Goal: Information Seeking & Learning: Find specific fact

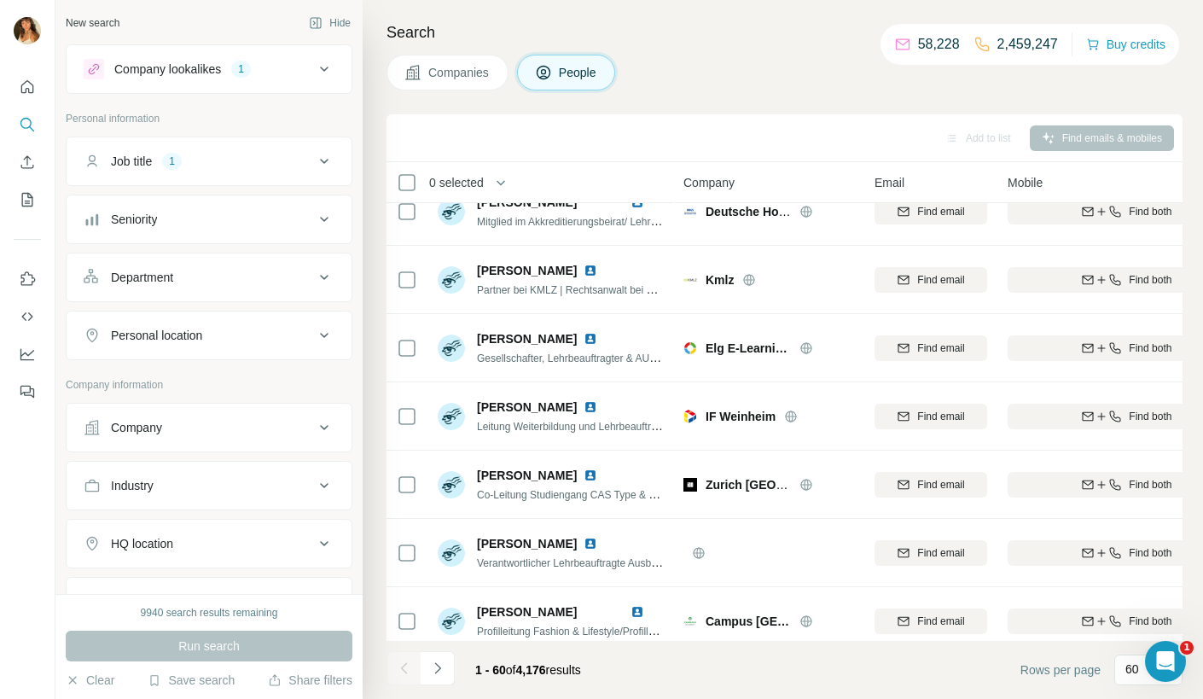
click at [227, 184] on li "Job title 1" at bounding box center [209, 160] width 287 height 49
click at [231, 176] on button "Job title 1" at bounding box center [209, 161] width 285 height 41
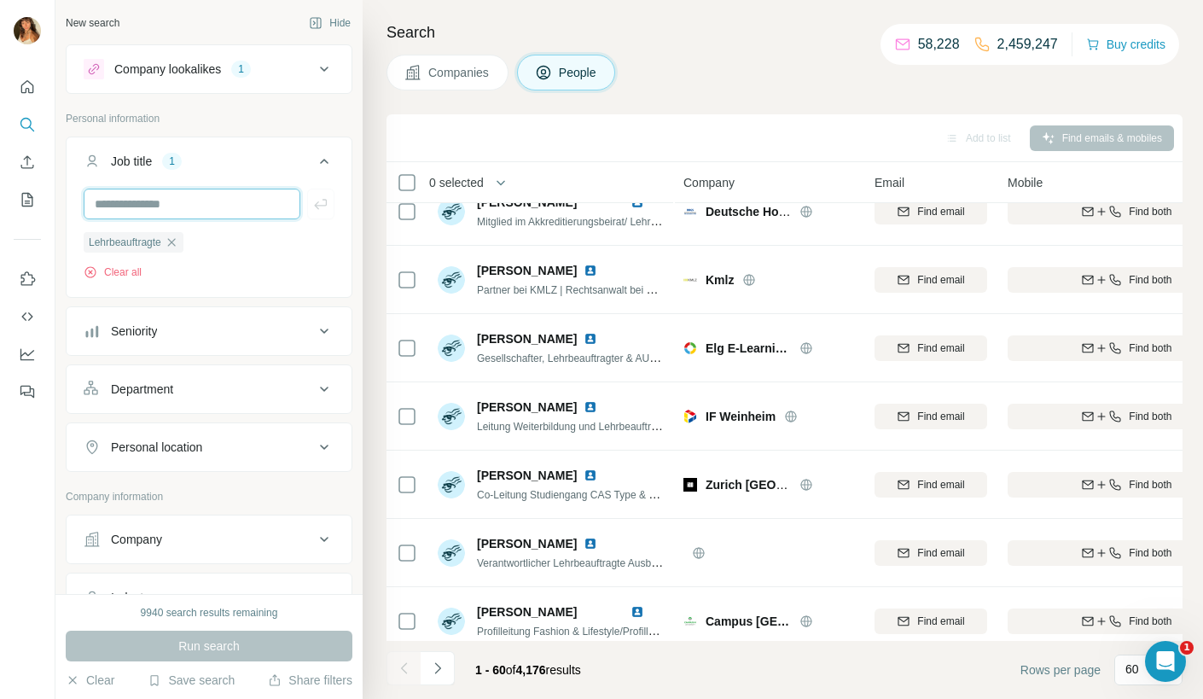
click at [232, 191] on input "text" at bounding box center [192, 203] width 217 height 31
click at [178, 241] on icon "button" at bounding box center [172, 242] width 14 height 14
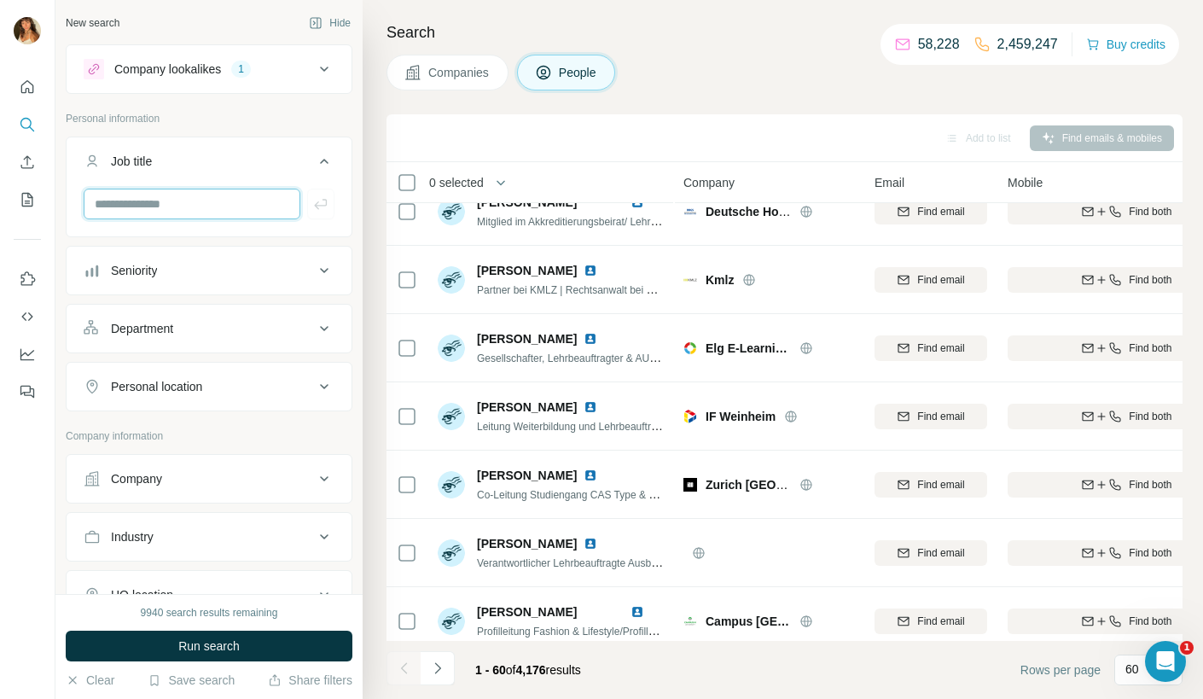
click at [190, 207] on input "text" at bounding box center [192, 203] width 217 height 31
type input "*"
click at [342, 91] on div "Company lookalikes 1" at bounding box center [209, 68] width 287 height 49
click at [316, 165] on icon at bounding box center [324, 161] width 20 height 20
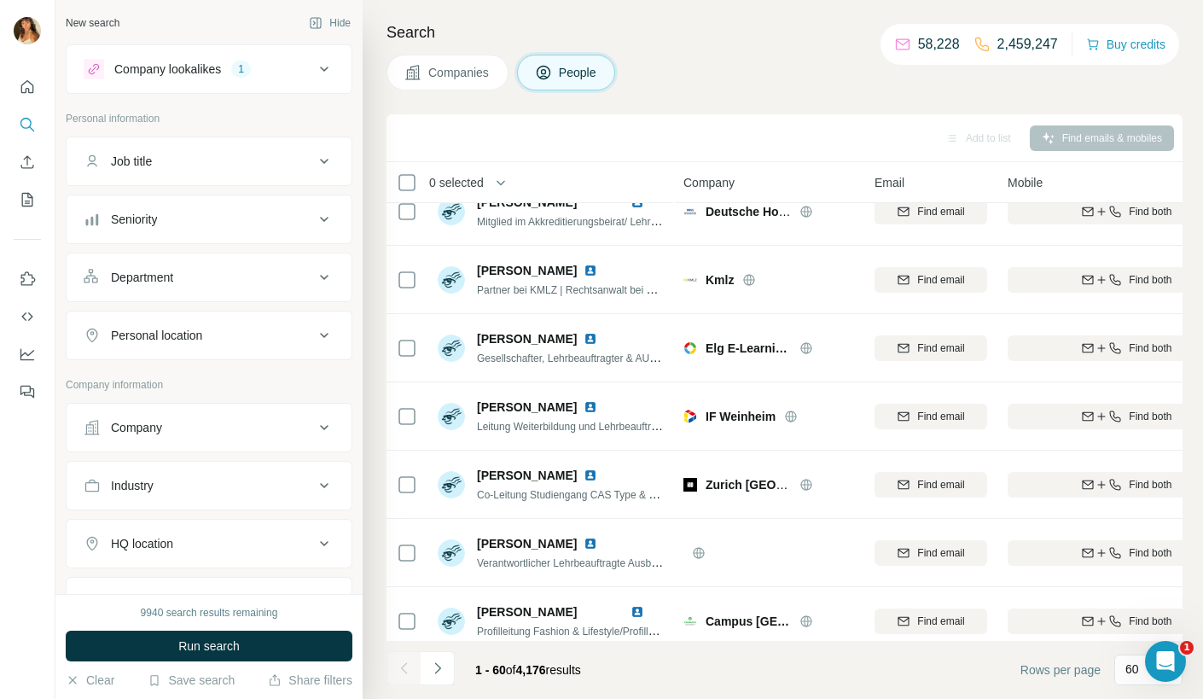
click at [241, 88] on button "Company lookalikes 1" at bounding box center [209, 69] width 285 height 41
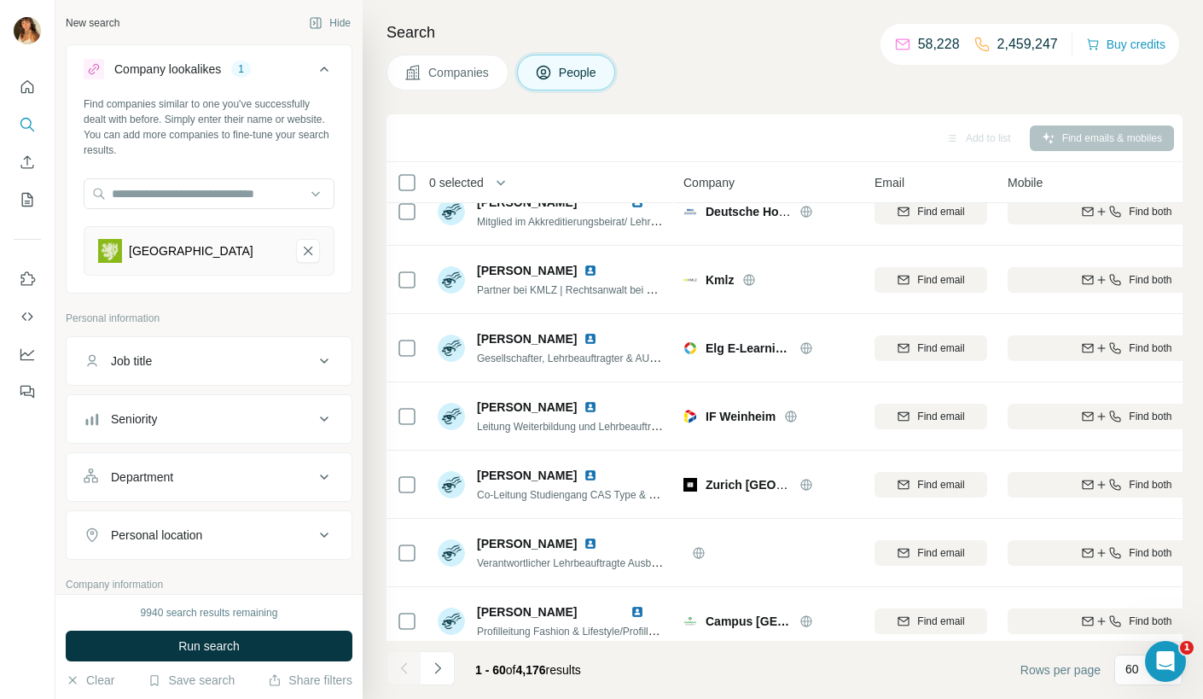
drag, startPoint x: 310, startPoint y: 261, endPoint x: 292, endPoint y: 262, distance: 18.8
click at [310, 259] on icon "Bergische Universität Wuppertal-remove-button" at bounding box center [307, 250] width 15 height 17
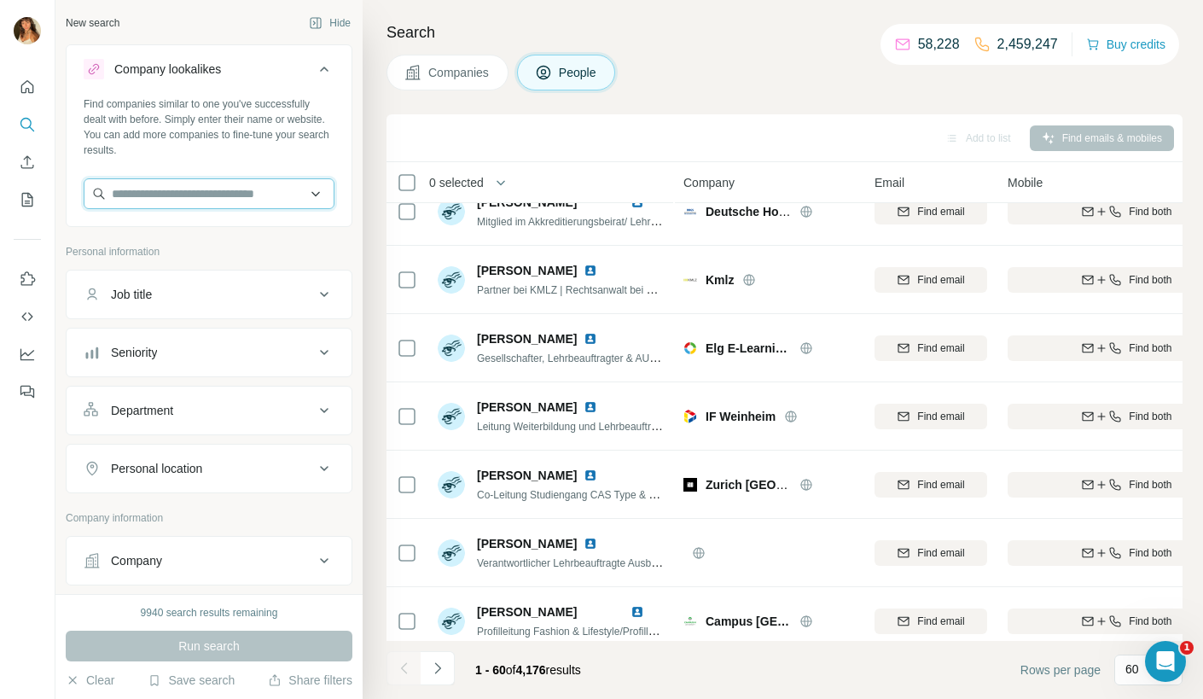
click at [164, 196] on input "text" at bounding box center [209, 193] width 251 height 31
click at [268, 197] on input "text" at bounding box center [209, 193] width 251 height 31
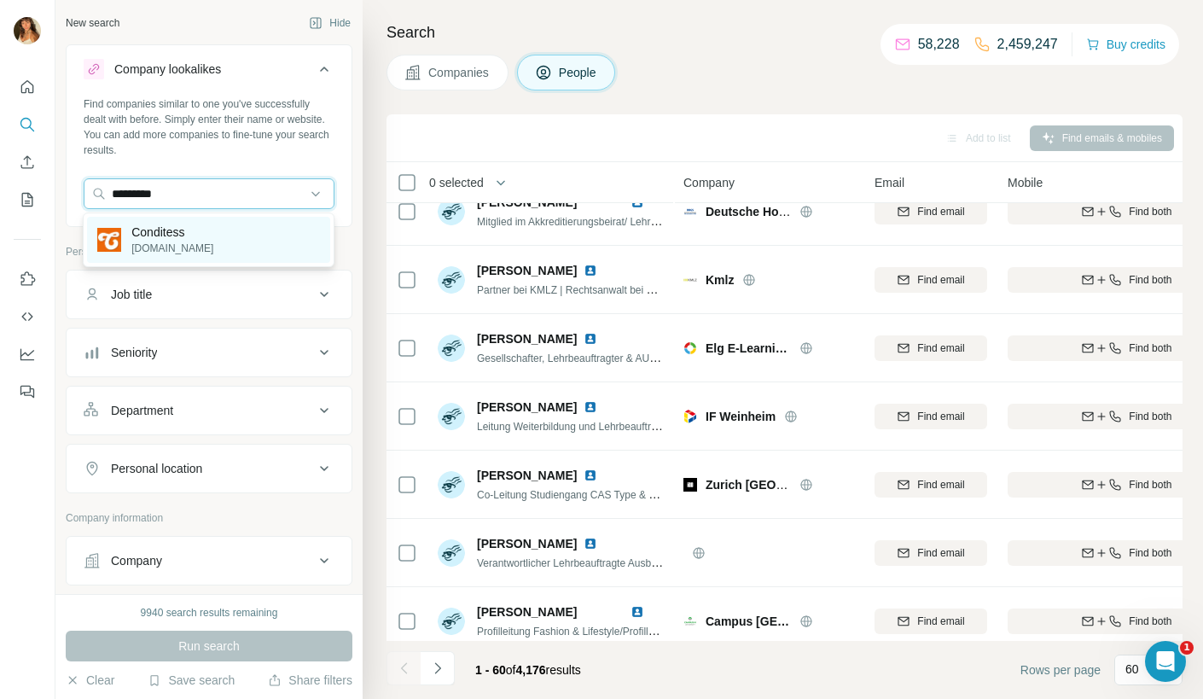
type input "*********"
click at [189, 231] on p "Conditess" at bounding box center [172, 231] width 82 height 17
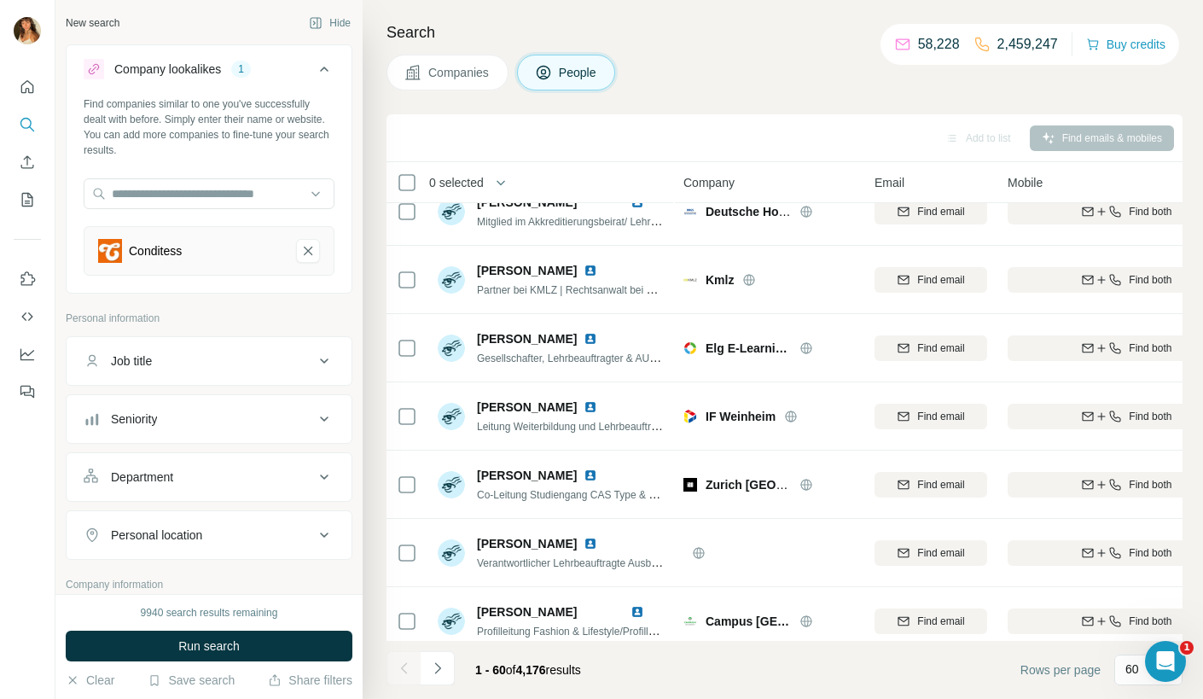
click at [165, 258] on div "Conditess" at bounding box center [190, 251] width 184 height 24
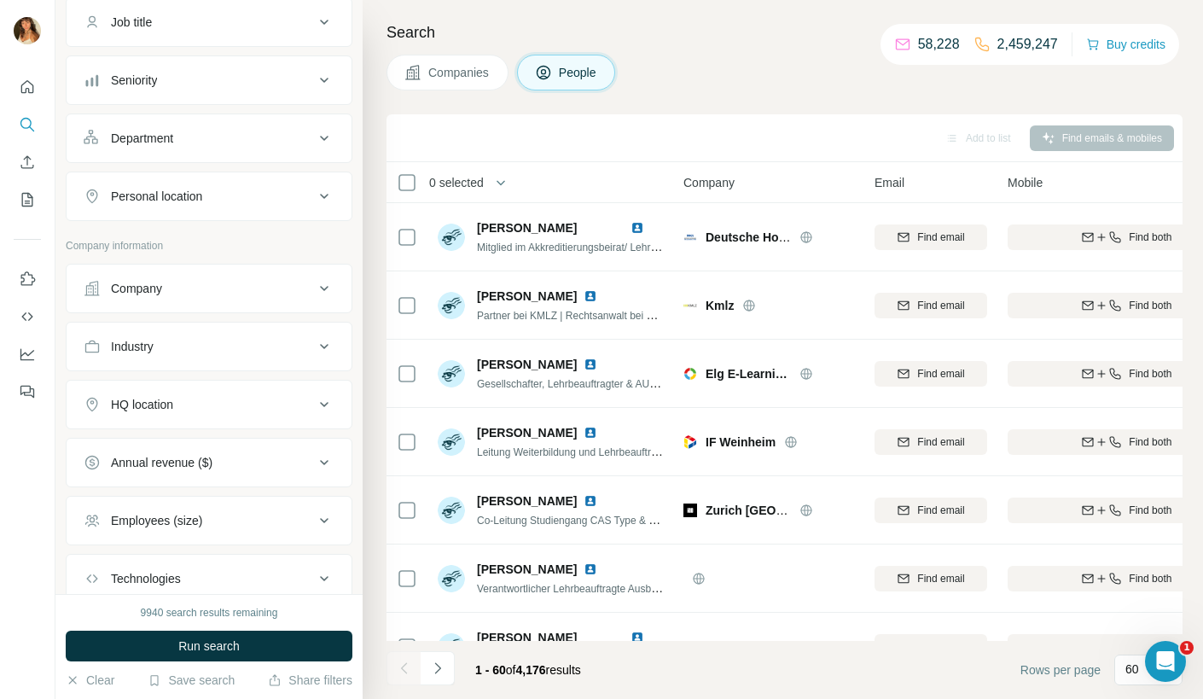
scroll to position [339, 0]
click at [205, 396] on div "HQ location" at bounding box center [199, 403] width 230 height 17
click at [178, 444] on input "text" at bounding box center [209, 446] width 251 height 31
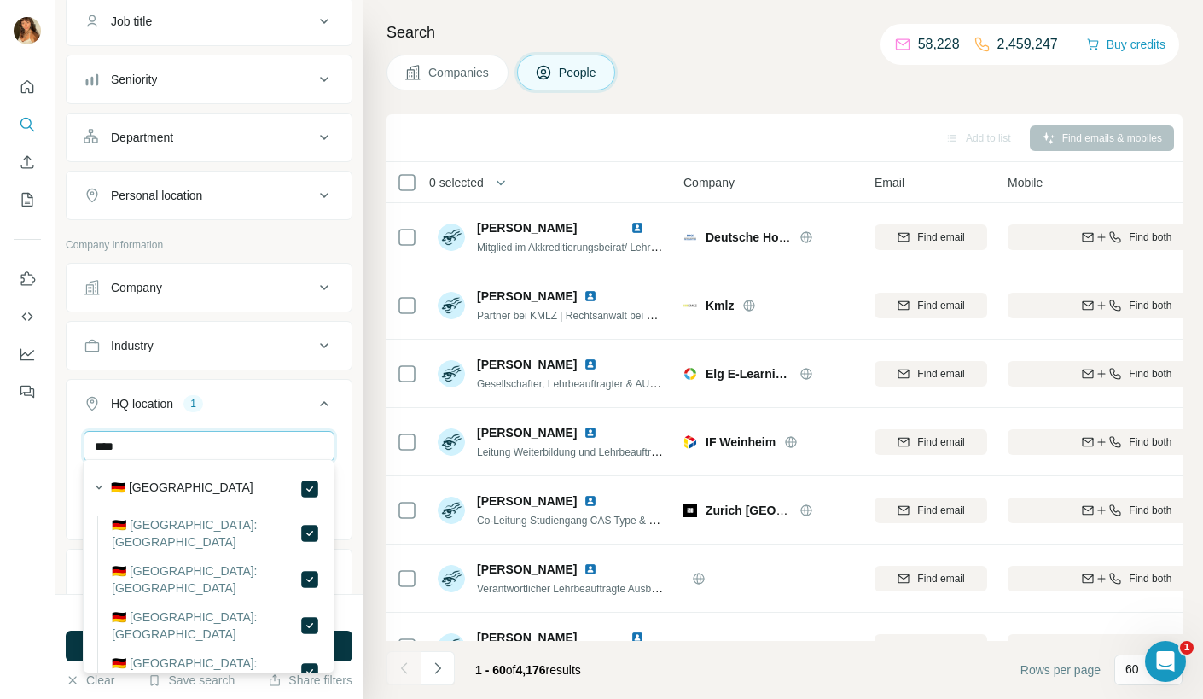
click at [226, 438] on input "****" at bounding box center [209, 446] width 251 height 31
type input "*"
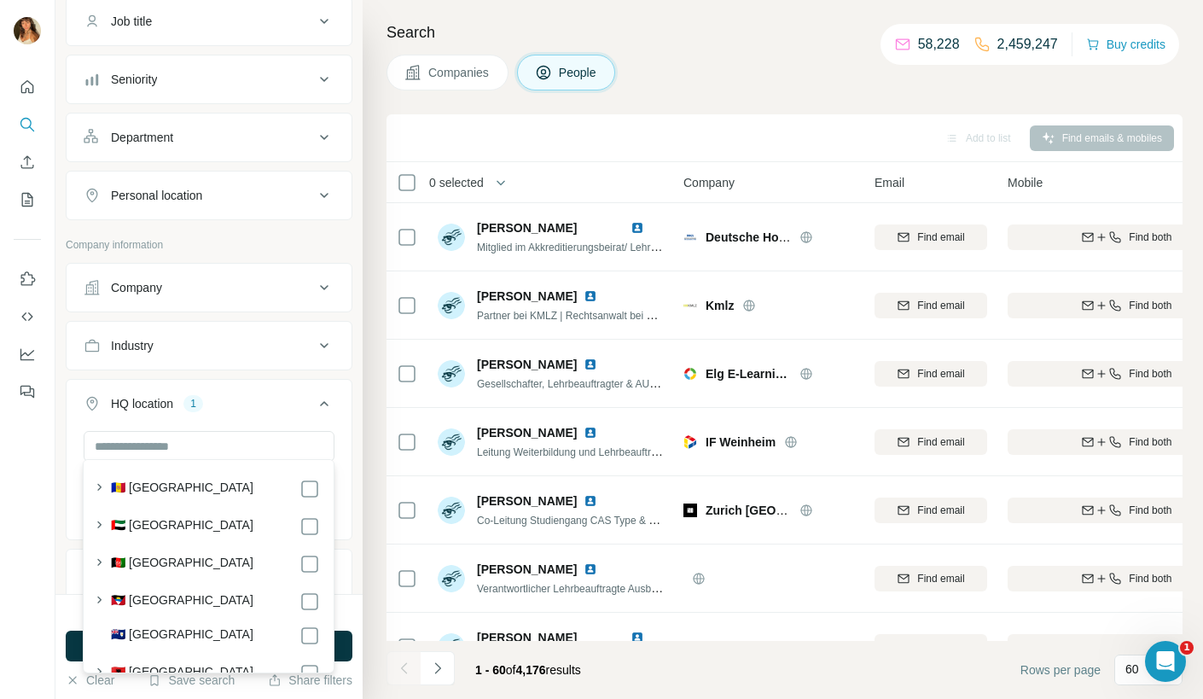
click at [337, 397] on button "HQ location 1" at bounding box center [209, 407] width 285 height 48
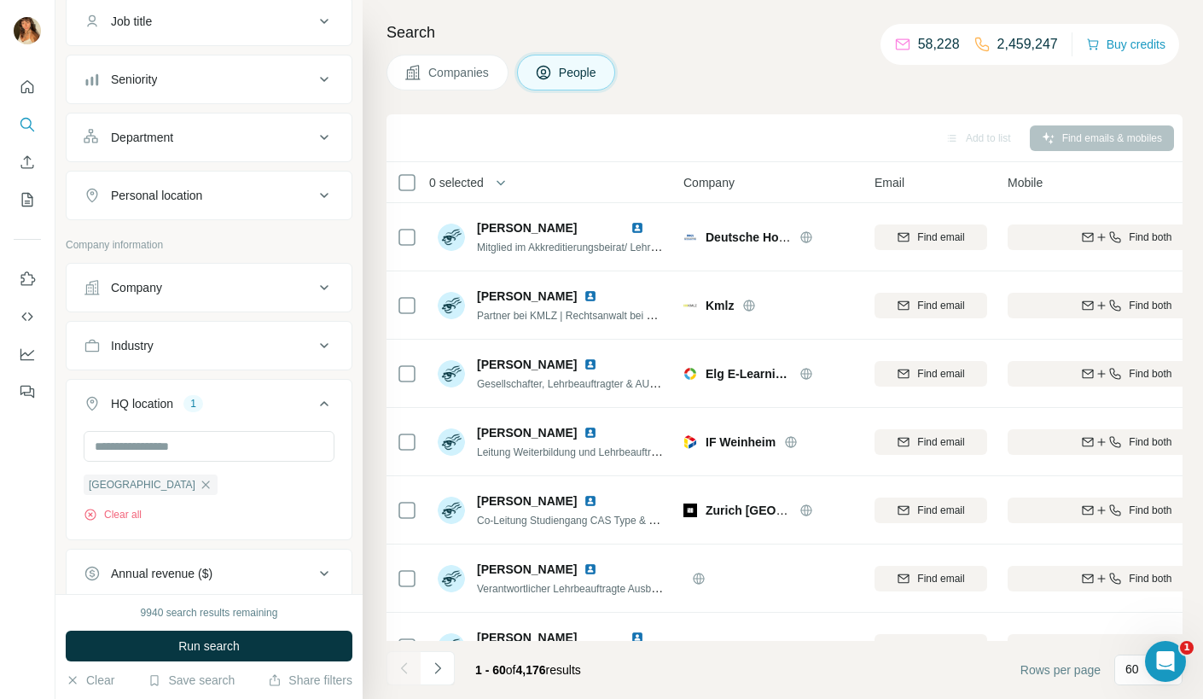
click at [333, 399] on icon at bounding box center [324, 403] width 20 height 20
click at [294, 399] on div "HQ location 1" at bounding box center [199, 403] width 230 height 17
click at [216, 448] on input "text" at bounding box center [209, 446] width 251 height 31
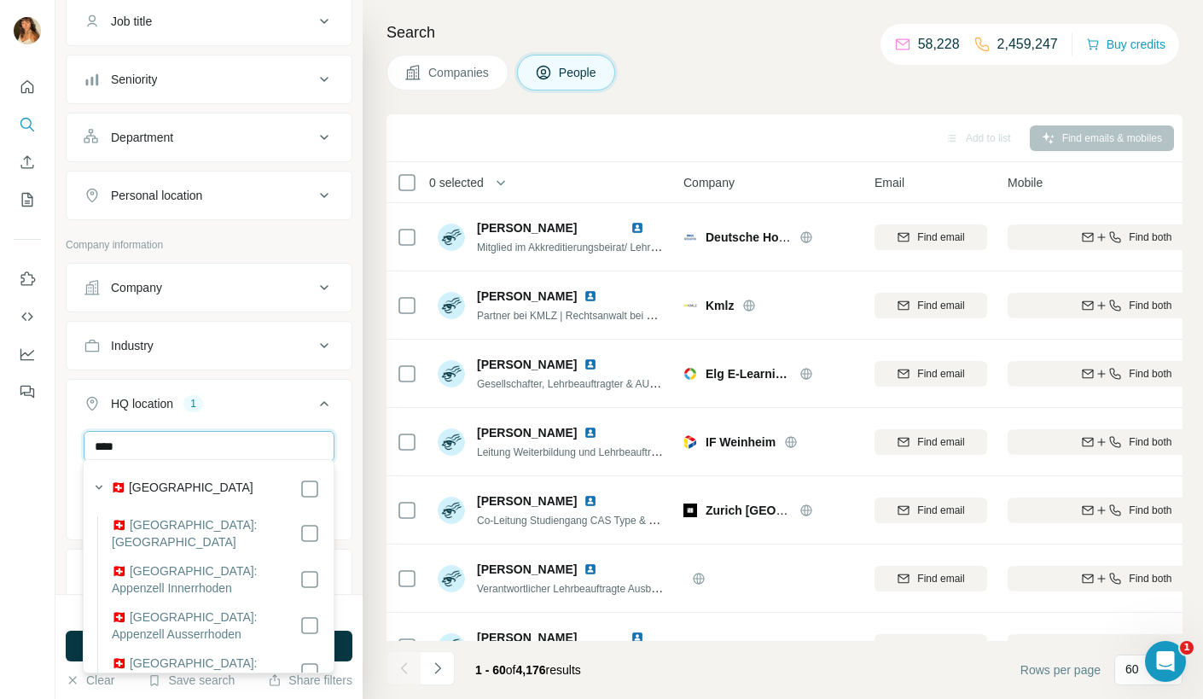
click at [225, 444] on input "****" at bounding box center [209, 446] width 251 height 31
type input "*****"
click at [318, 406] on icon at bounding box center [324, 403] width 20 height 20
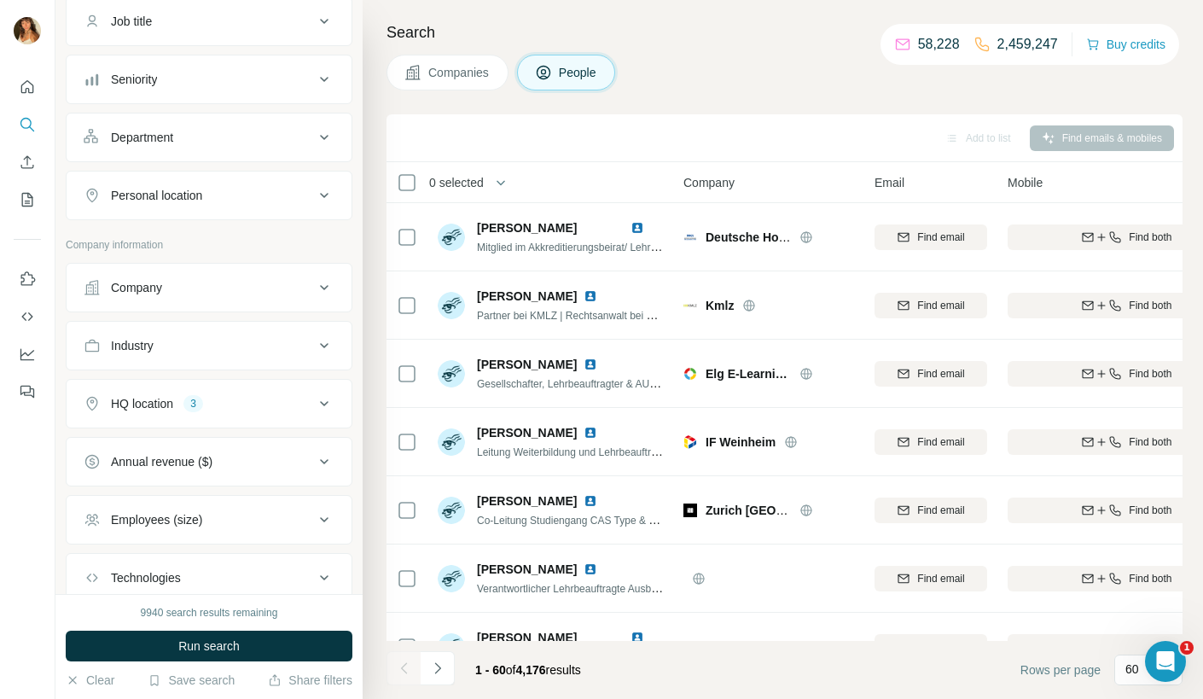
scroll to position [314, 0]
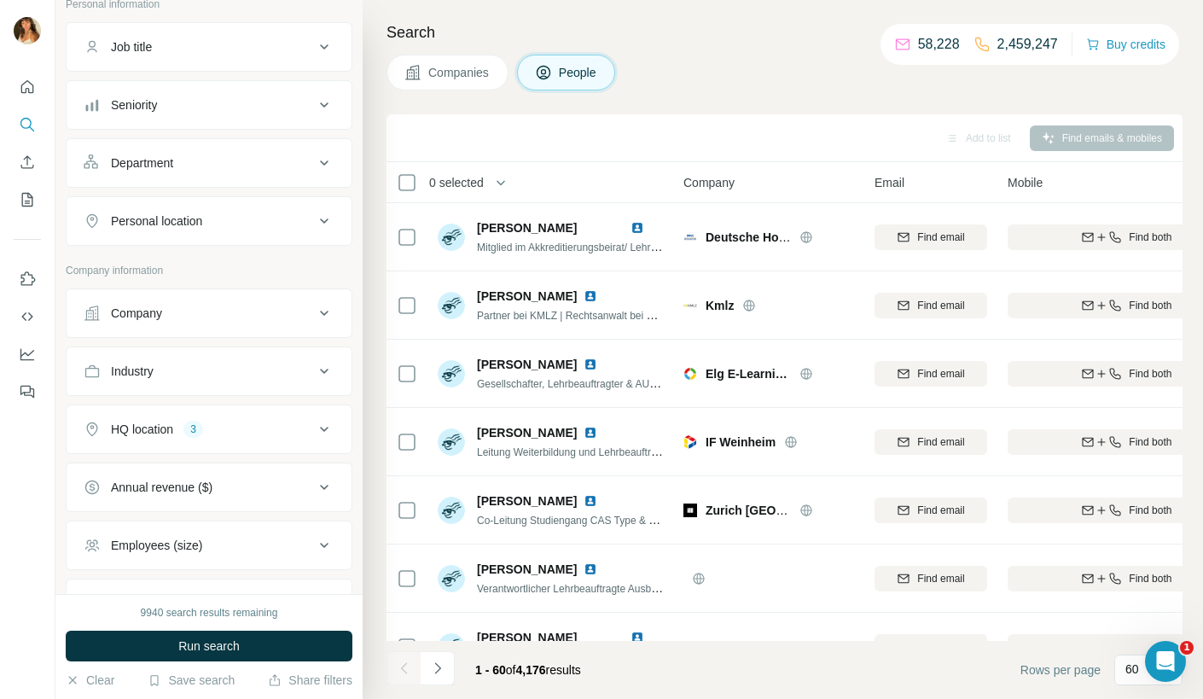
click at [247, 159] on div "Department" at bounding box center [199, 162] width 230 height 17
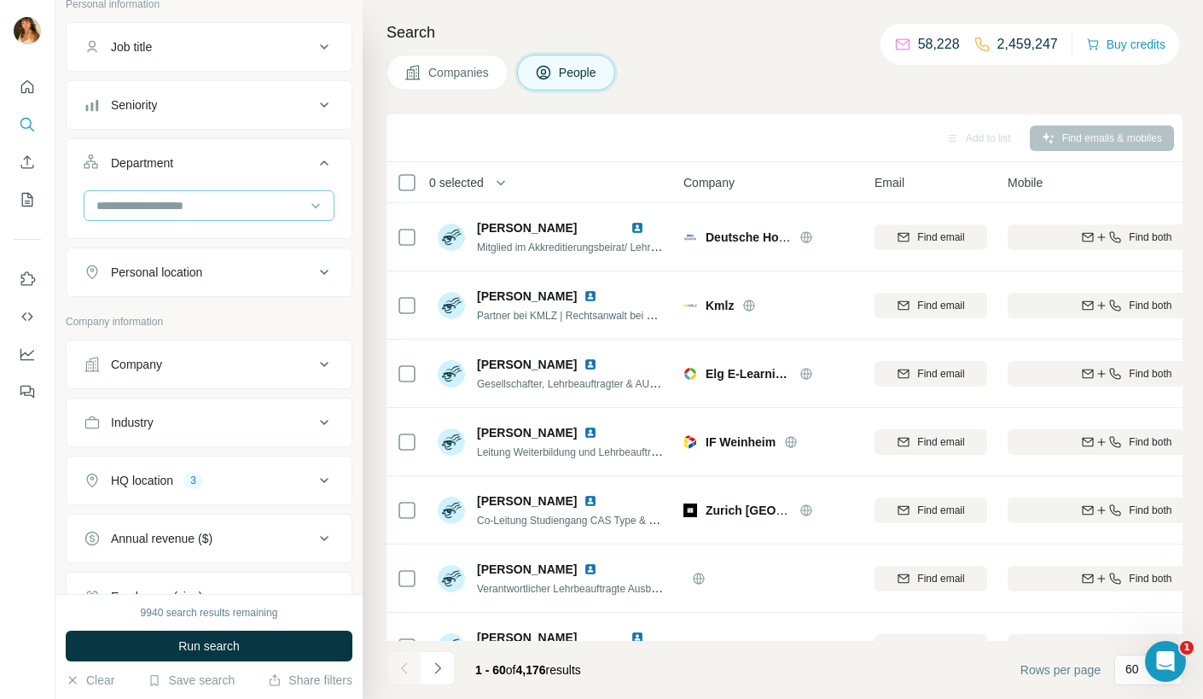
click at [264, 200] on input at bounding box center [200, 205] width 211 height 19
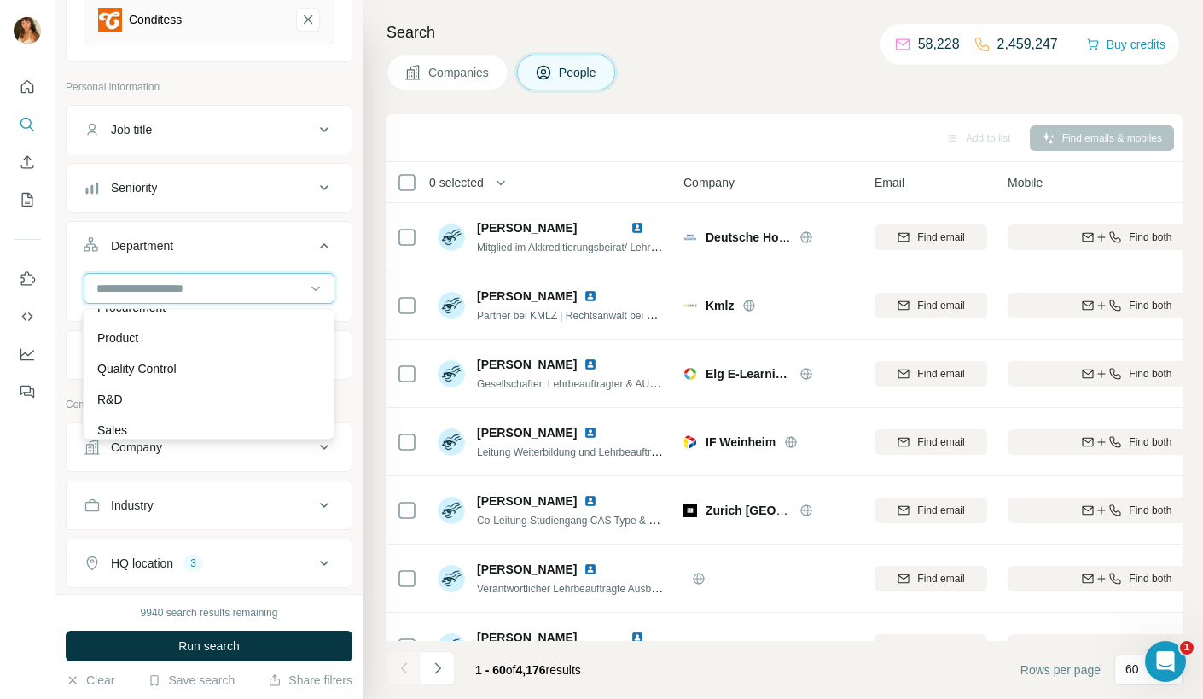
scroll to position [227, 0]
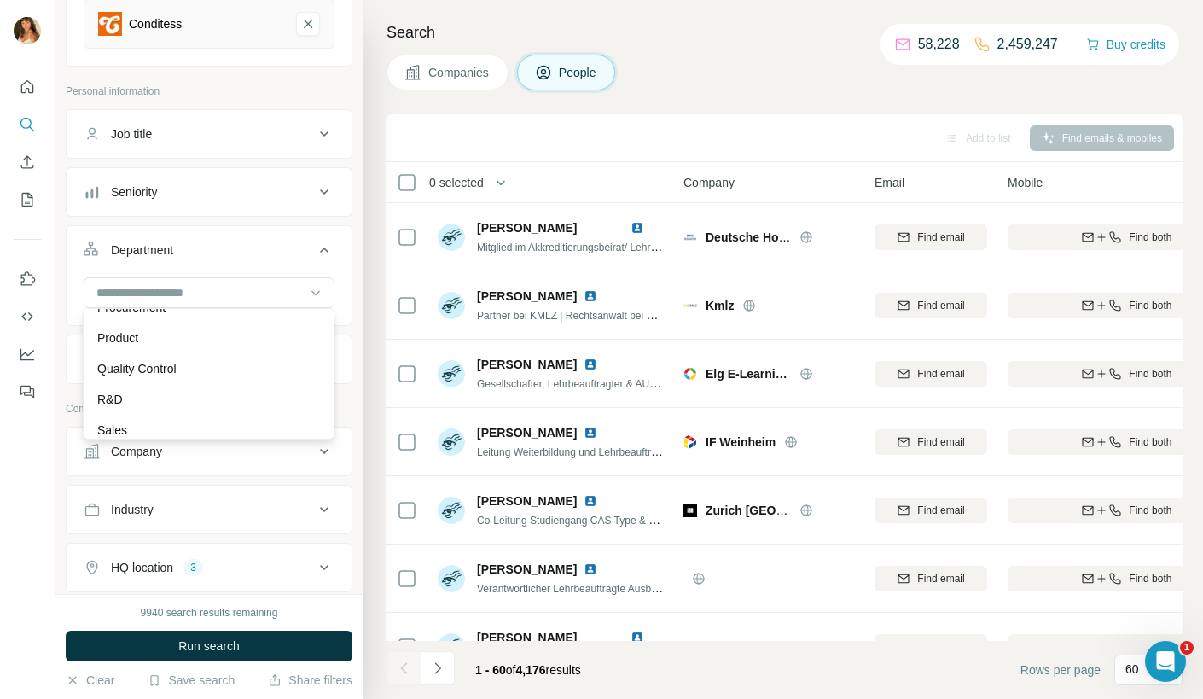
click at [225, 148] on button "Job title" at bounding box center [209, 133] width 285 height 41
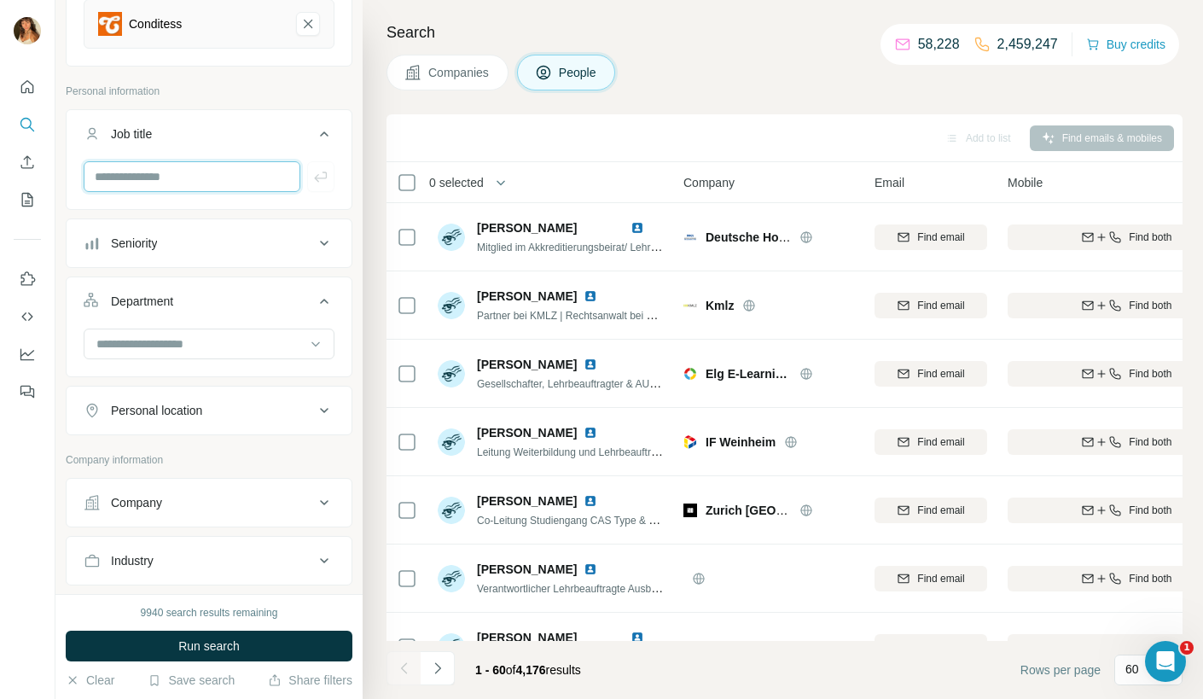
click at [212, 172] on input "text" at bounding box center [192, 176] width 217 height 31
type input "*"
type input "***"
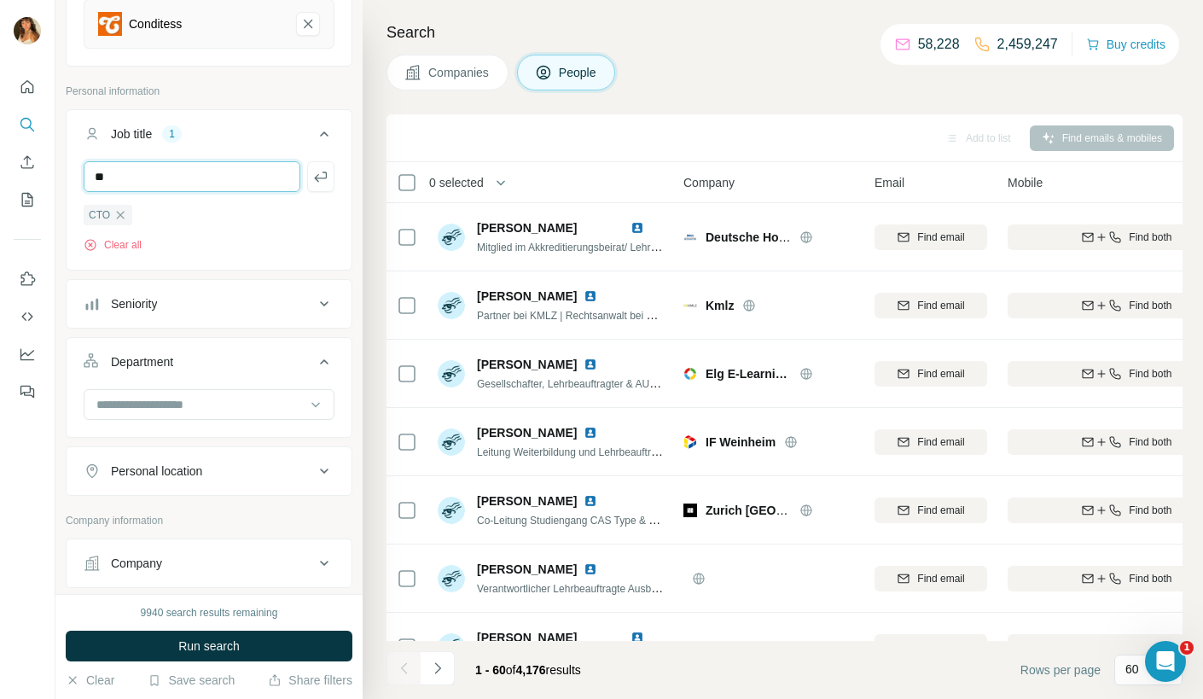
type input "**"
type input "**********"
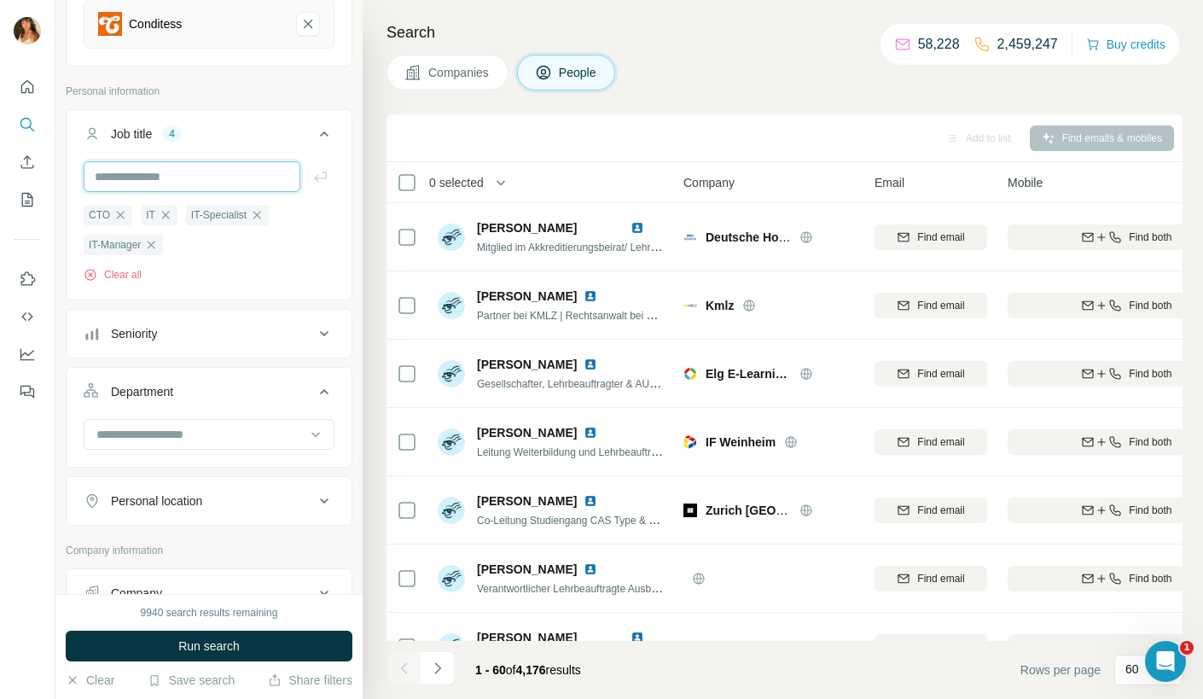
click at [211, 183] on input "text" at bounding box center [192, 176] width 217 height 31
type input "*"
type input "********"
click at [165, 172] on input "text" at bounding box center [192, 176] width 217 height 31
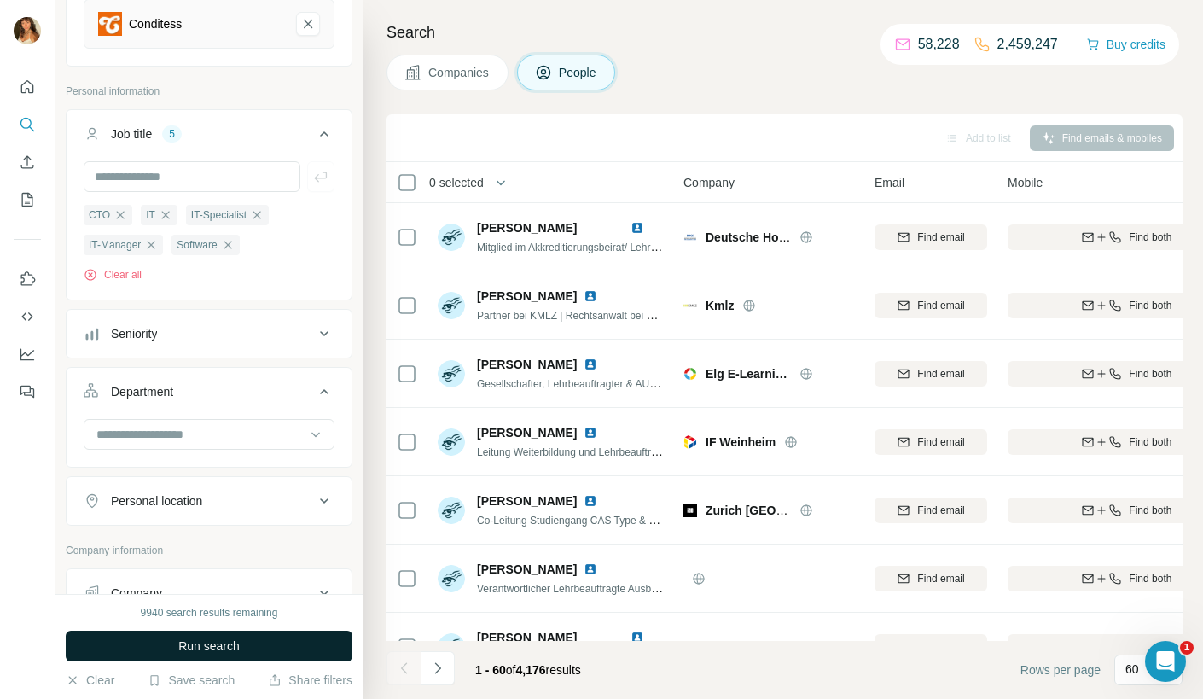
click at [208, 642] on span "Run search" at bounding box center [208, 645] width 61 height 17
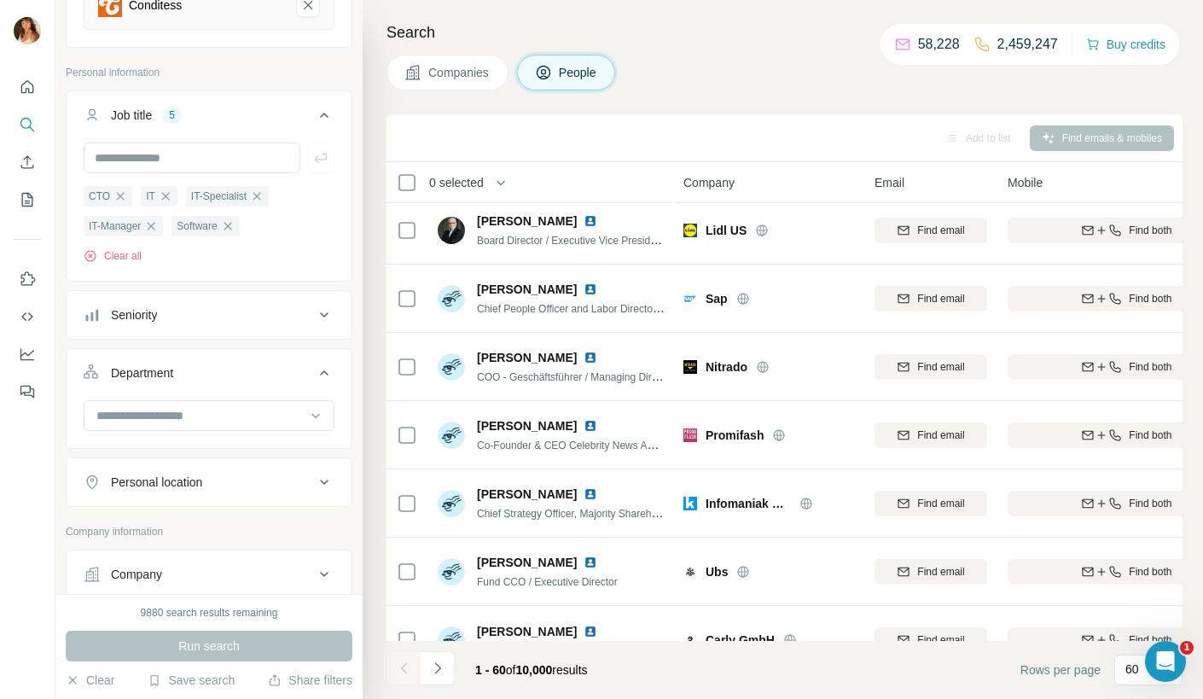
scroll to position [636, 0]
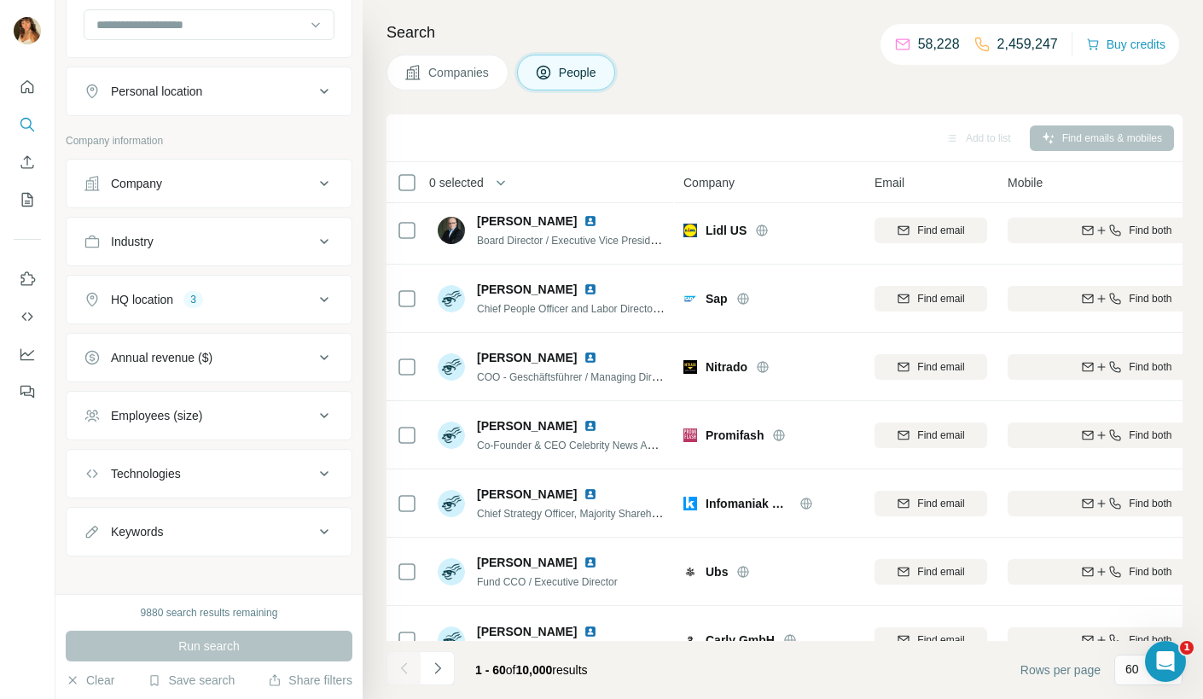
click at [171, 417] on button "Employees (size)" at bounding box center [209, 415] width 285 height 41
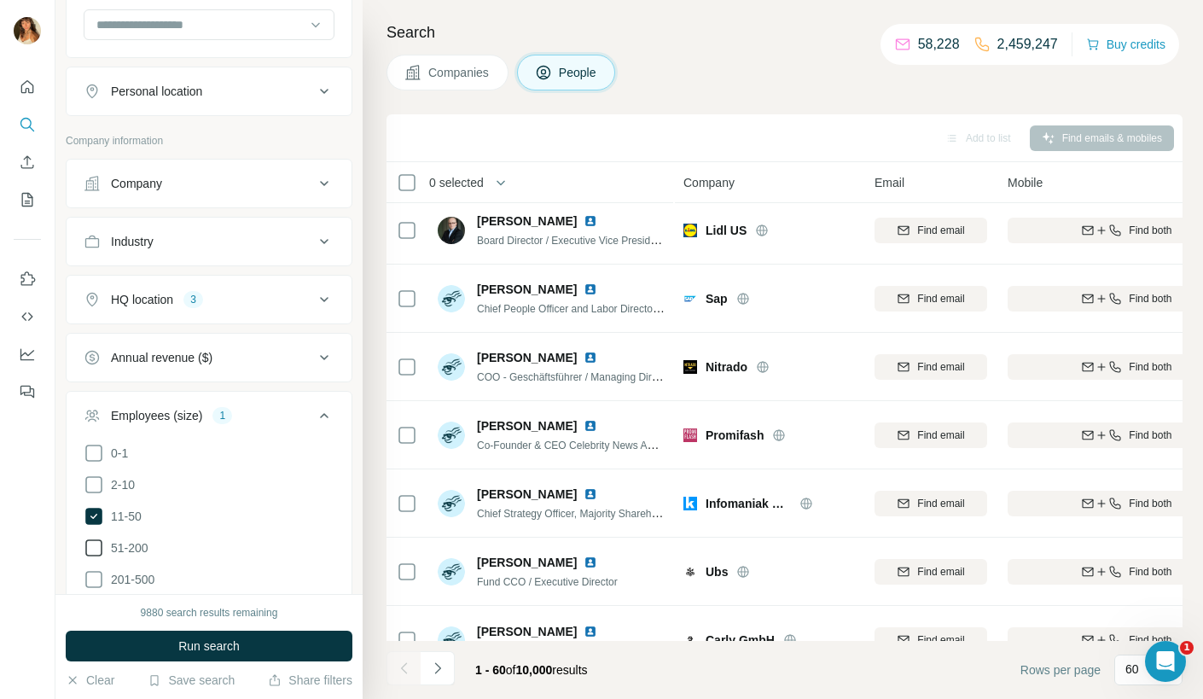
click at [104, 539] on span "51-200" at bounding box center [126, 547] width 44 height 17
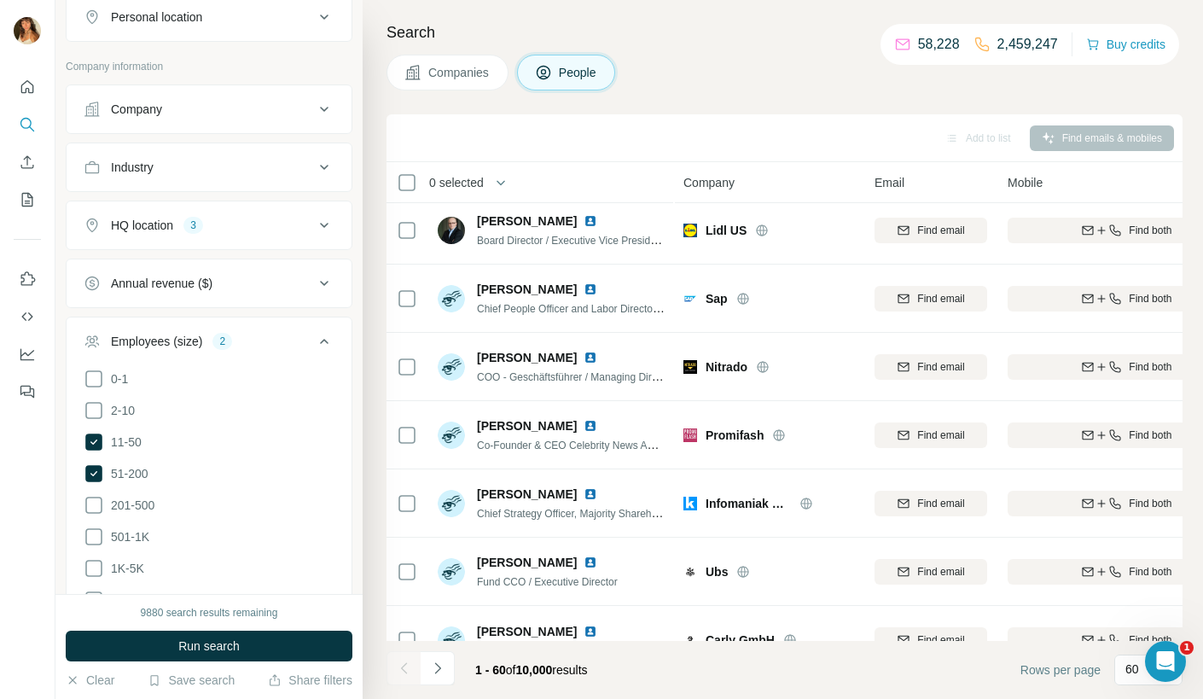
scroll to position [711, 0]
click at [122, 402] on span "2-10" at bounding box center [119, 409] width 31 height 17
click at [121, 432] on span "11-50" at bounding box center [123, 440] width 38 height 17
click at [125, 473] on label "51-200" at bounding box center [116, 472] width 65 height 20
click at [183, 286] on button "Annual revenue ($)" at bounding box center [209, 282] width 285 height 41
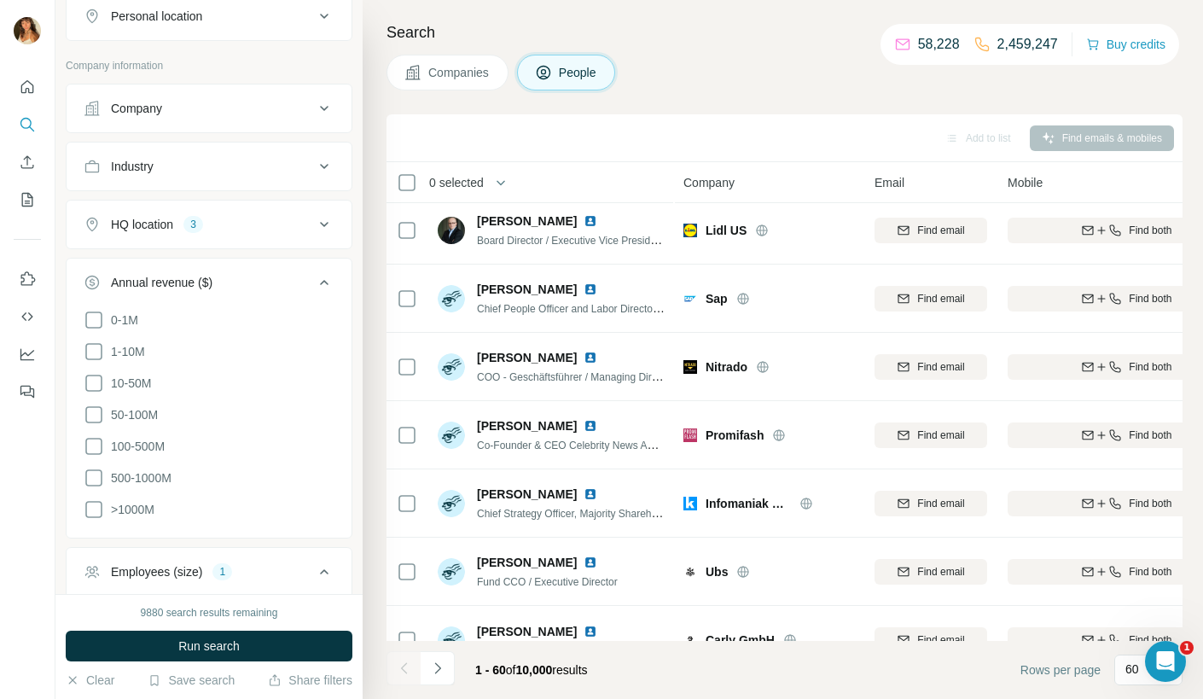
click at [183, 286] on button "Annual revenue ($)" at bounding box center [209, 286] width 285 height 48
click at [183, 286] on button "Annual revenue ($)" at bounding box center [209, 282] width 285 height 41
click at [200, 290] on button "Annual revenue ($)" at bounding box center [209, 286] width 285 height 48
click at [140, 627] on div "9880 search results remaining Run search Clear Save search Share filters" at bounding box center [208, 646] width 307 height 105
click at [212, 274] on div "Annual revenue ($)" at bounding box center [161, 282] width 101 height 17
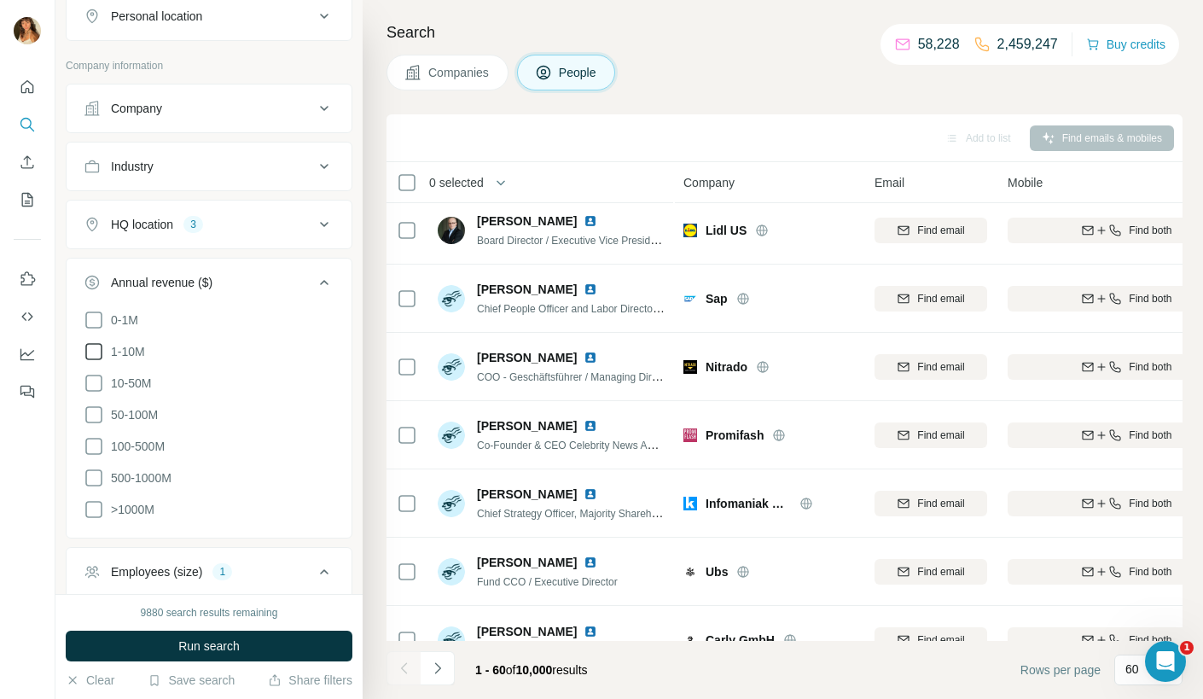
click at [134, 343] on span "1-10M" at bounding box center [124, 351] width 41 height 17
click at [212, 279] on div "Annual revenue ($)" at bounding box center [161, 282] width 101 height 17
click at [97, 437] on icon at bounding box center [94, 441] width 20 height 20
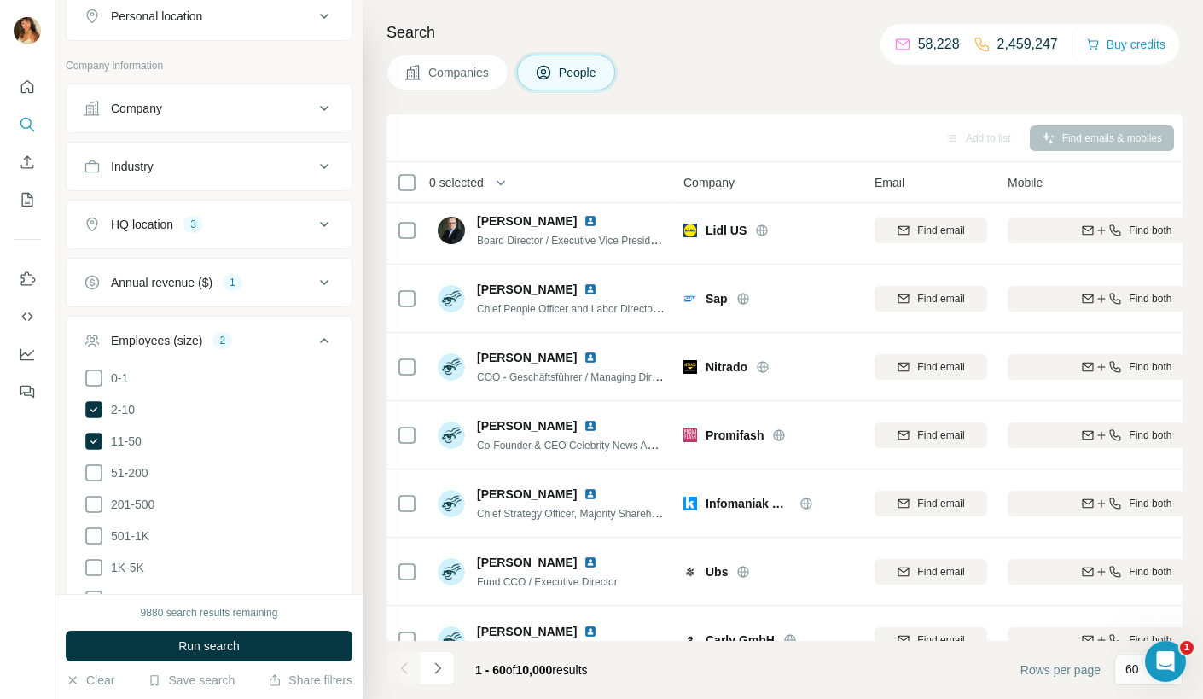
click at [144, 649] on button "Run search" at bounding box center [209, 645] width 287 height 31
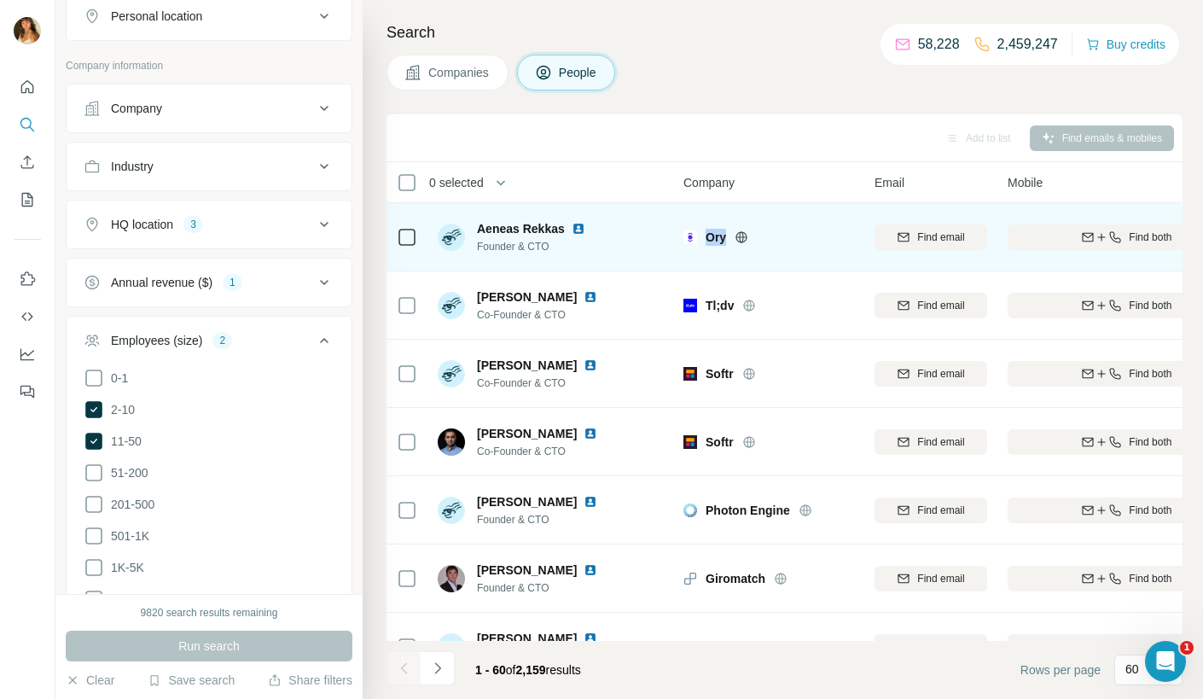
drag, startPoint x: 706, startPoint y: 239, endPoint x: 727, endPoint y: 237, distance: 20.5
click at [727, 237] on div "Ory" at bounding box center [779, 237] width 148 height 17
click at [740, 234] on icon at bounding box center [741, 237] width 14 height 14
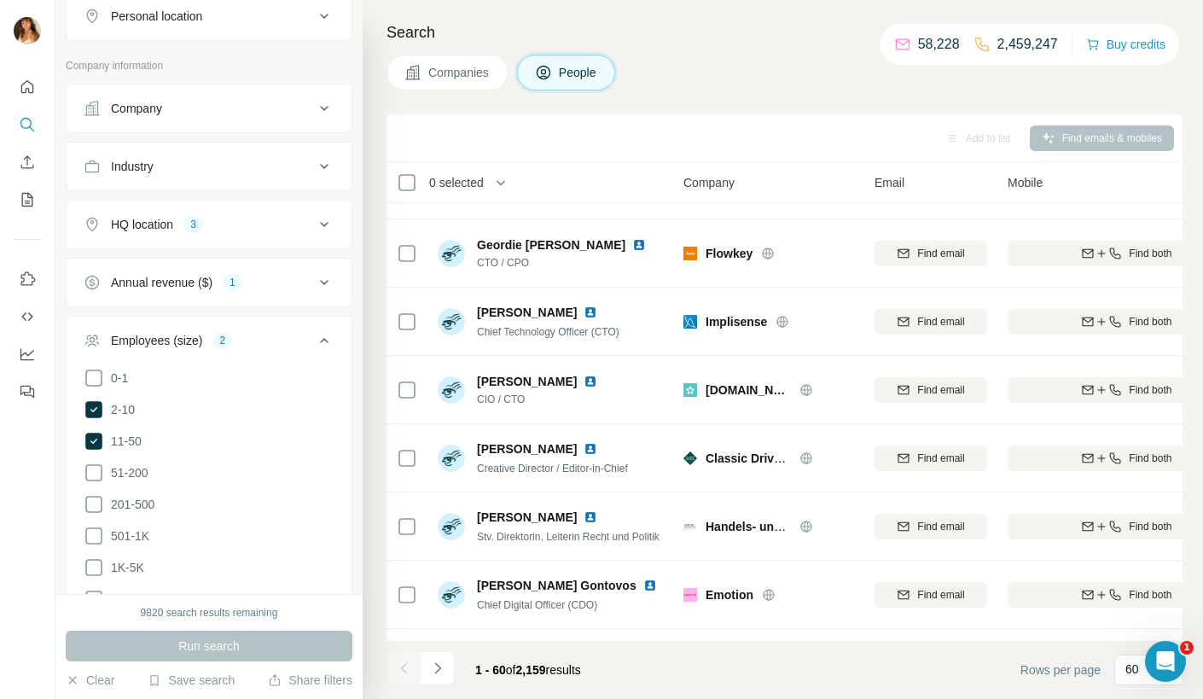
scroll to position [3613, 0]
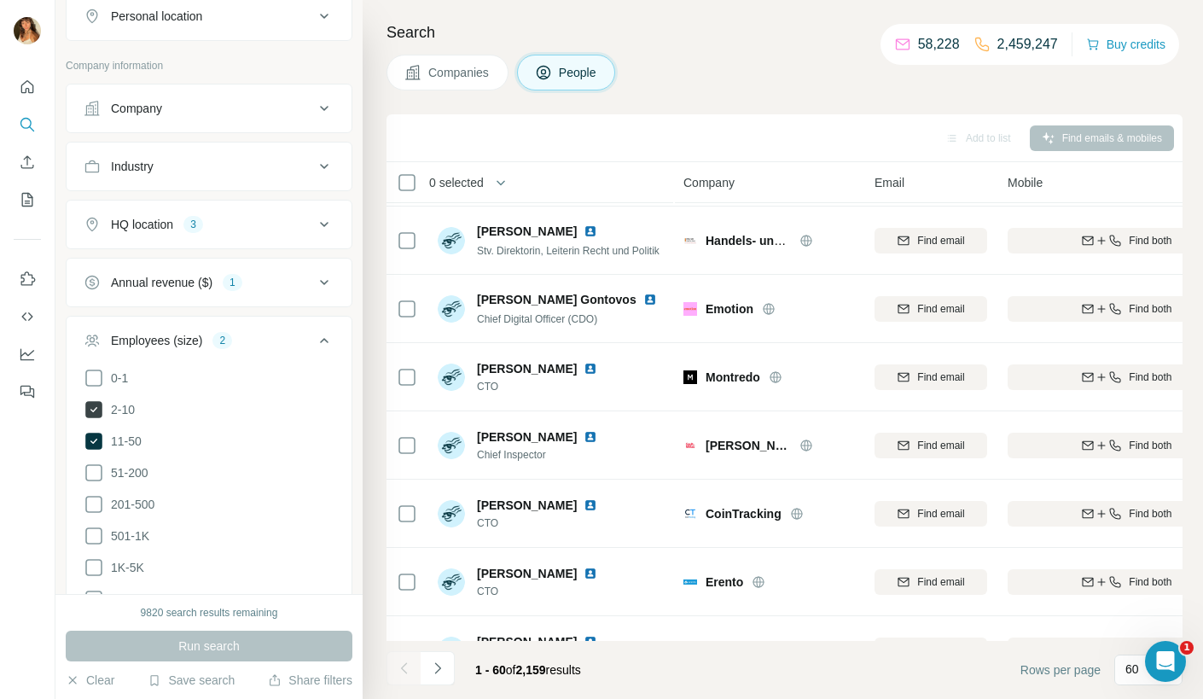
click at [118, 409] on label "2-10" at bounding box center [109, 409] width 51 height 20
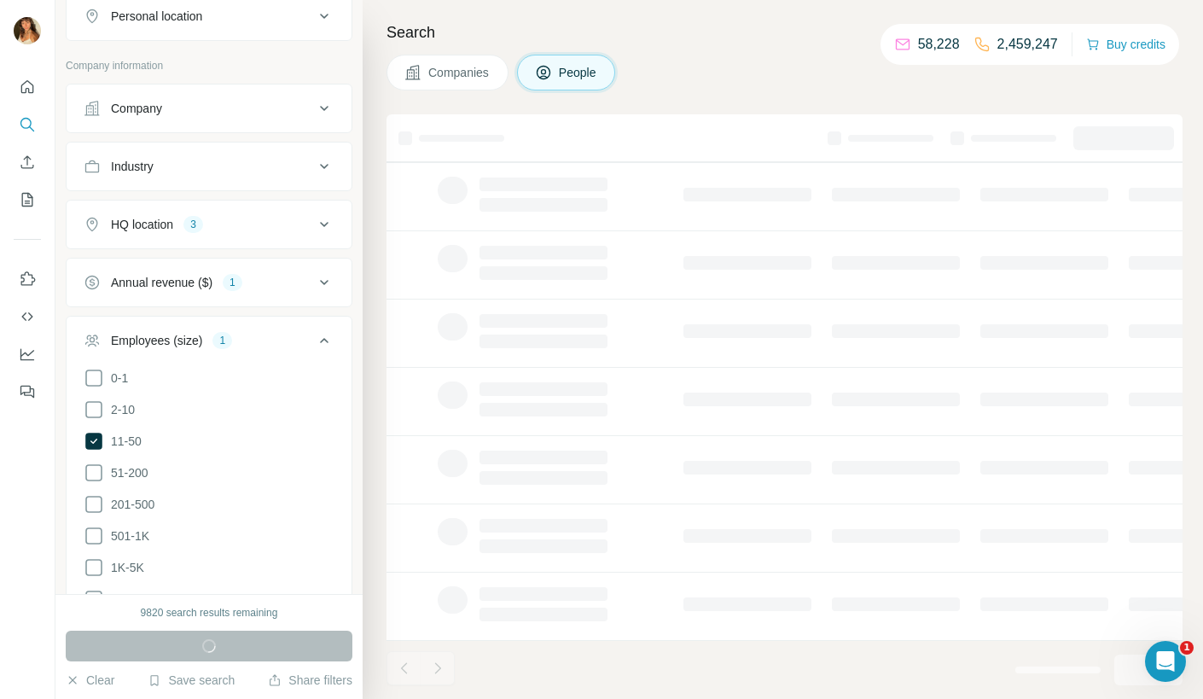
scroll to position [244, 0]
click at [212, 274] on div "Annual revenue ($)" at bounding box center [161, 282] width 101 height 17
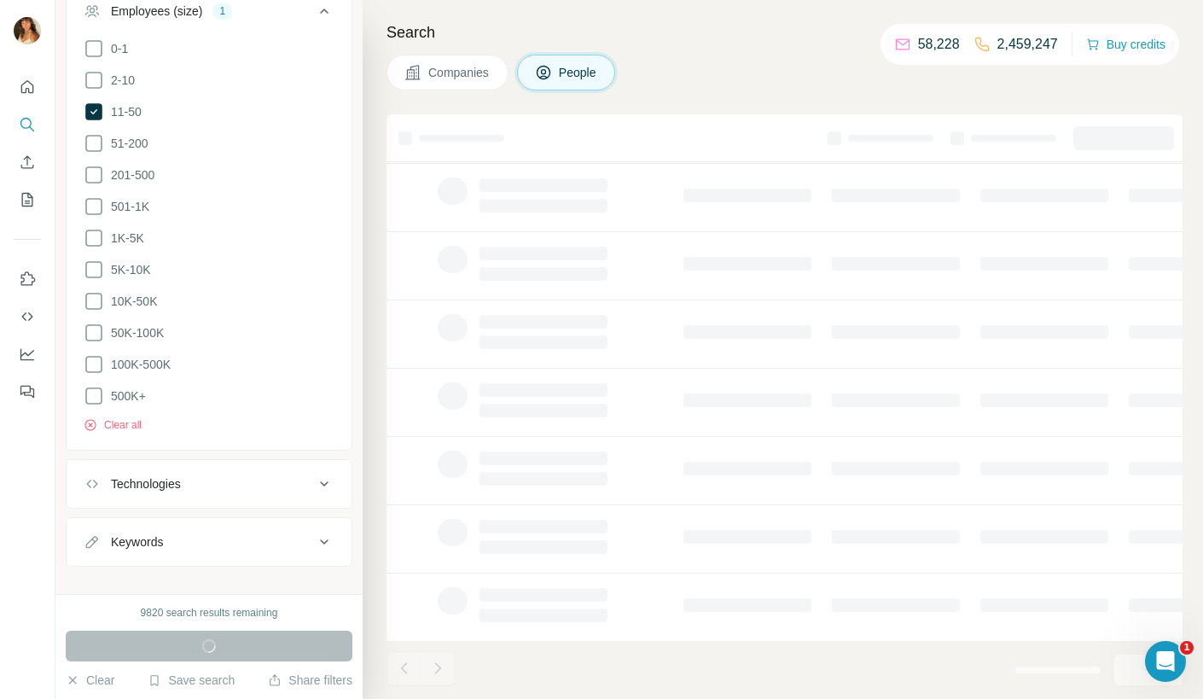
scroll to position [1048, 0]
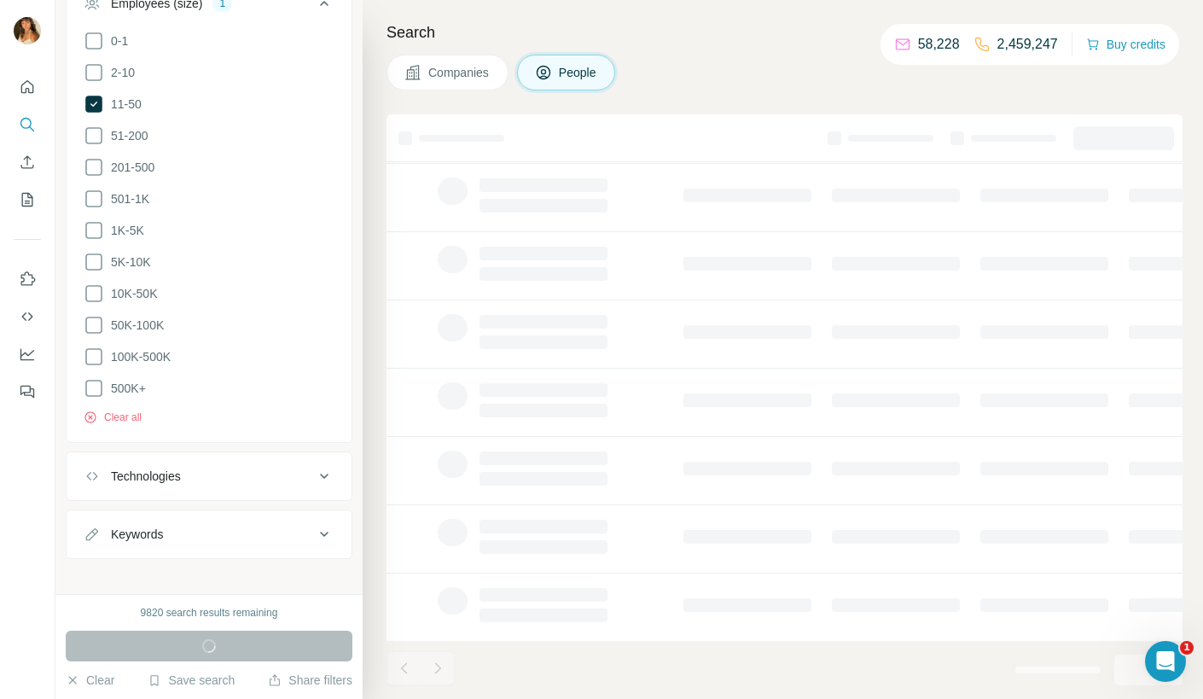
click at [139, 467] on div "Technologies" at bounding box center [146, 475] width 70 height 17
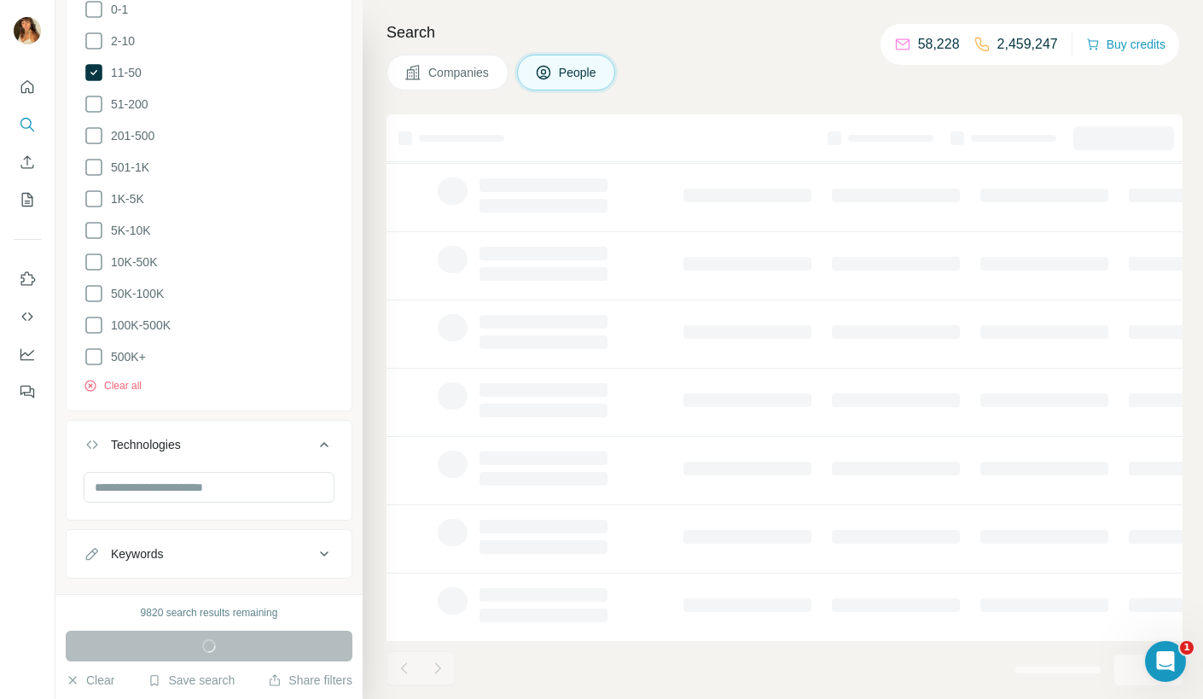
scroll to position [1099, 0]
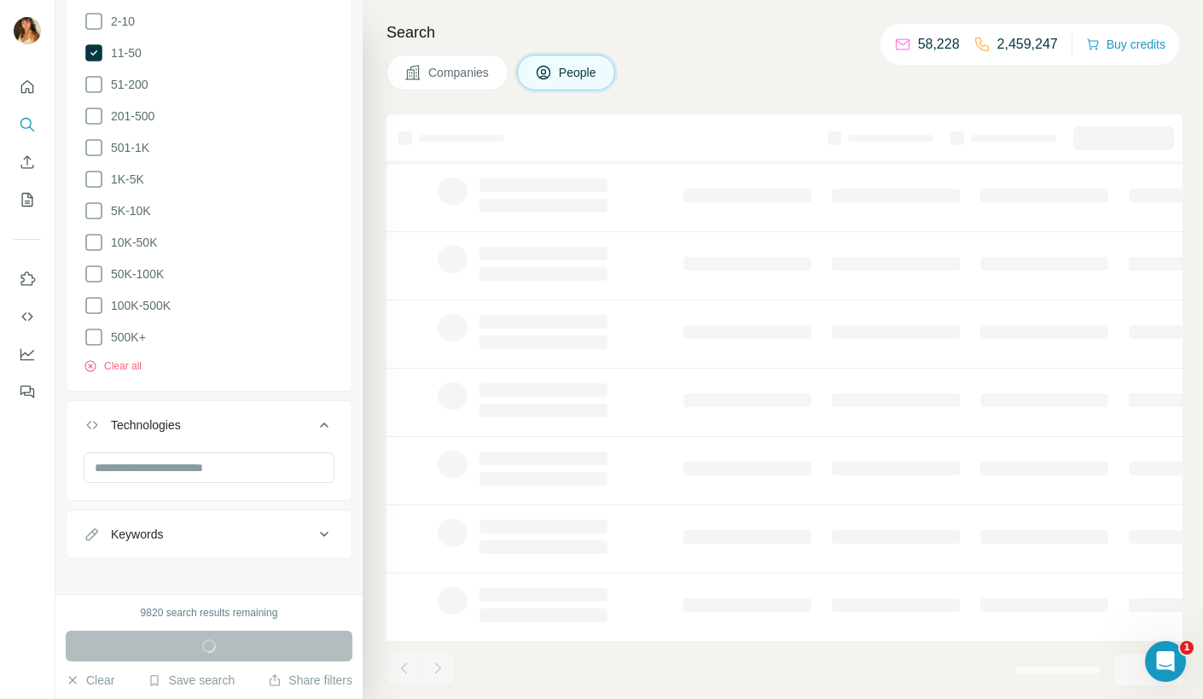
click at [253, 416] on div "Technologies" at bounding box center [199, 424] width 230 height 17
click at [198, 540] on button "Keywords" at bounding box center [209, 533] width 285 height 41
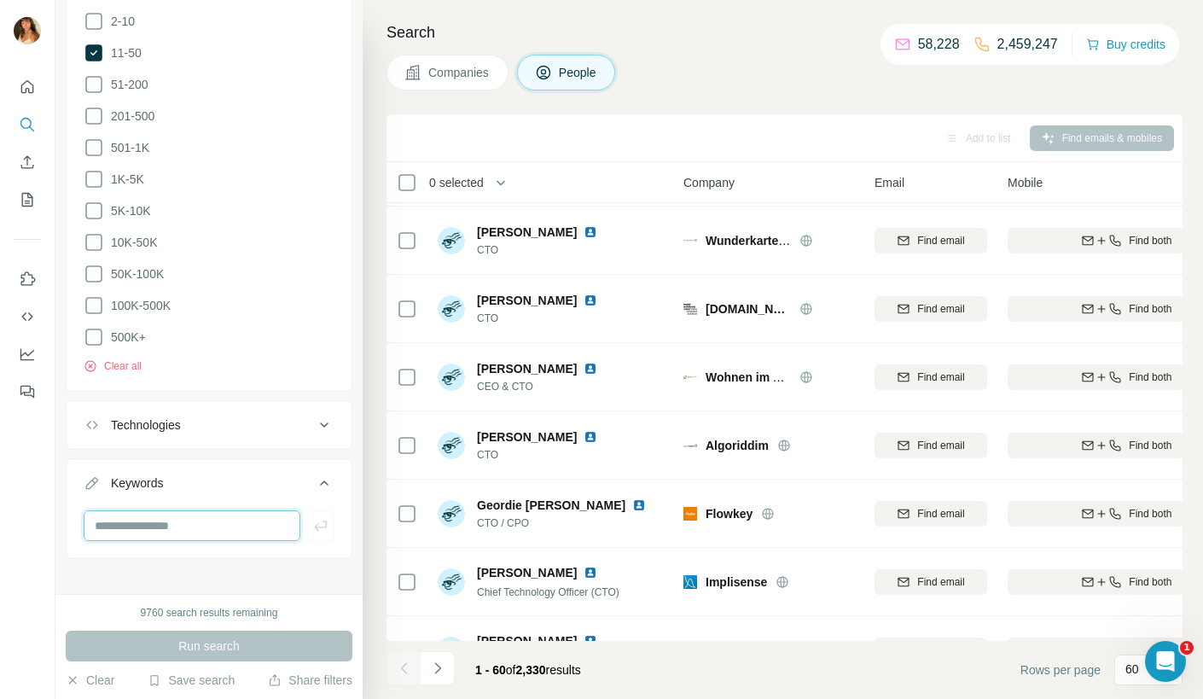
click at [200, 519] on input "text" at bounding box center [192, 525] width 217 height 31
type input "**********"
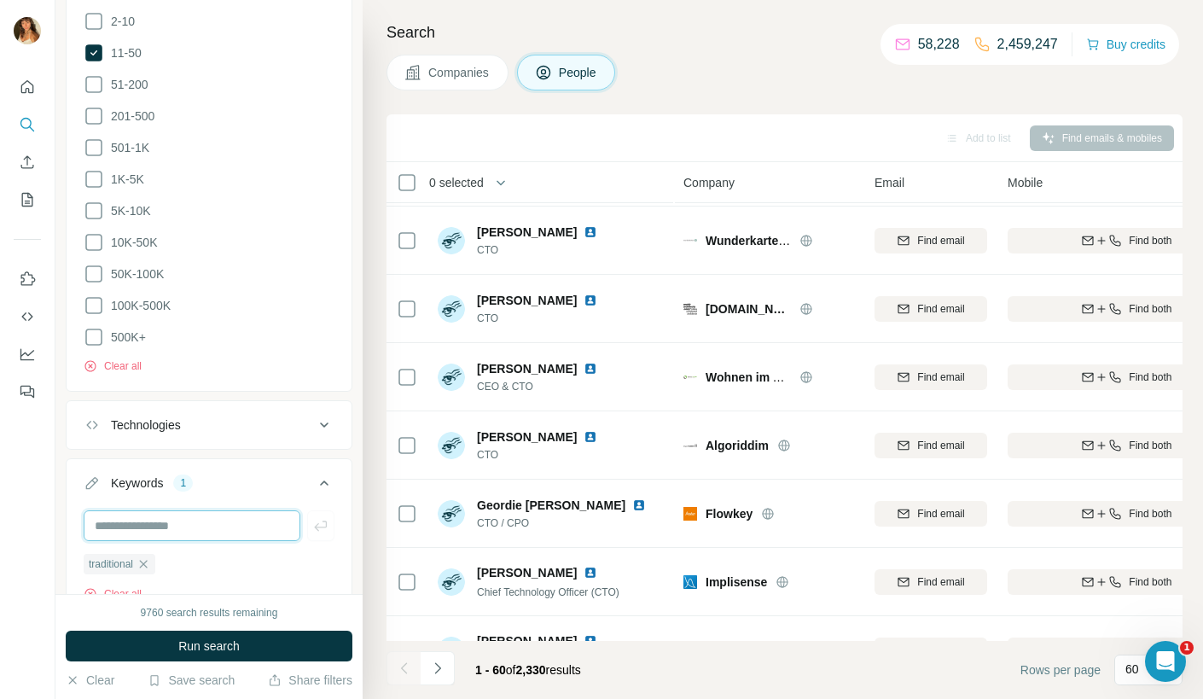
scroll to position [1160, 0]
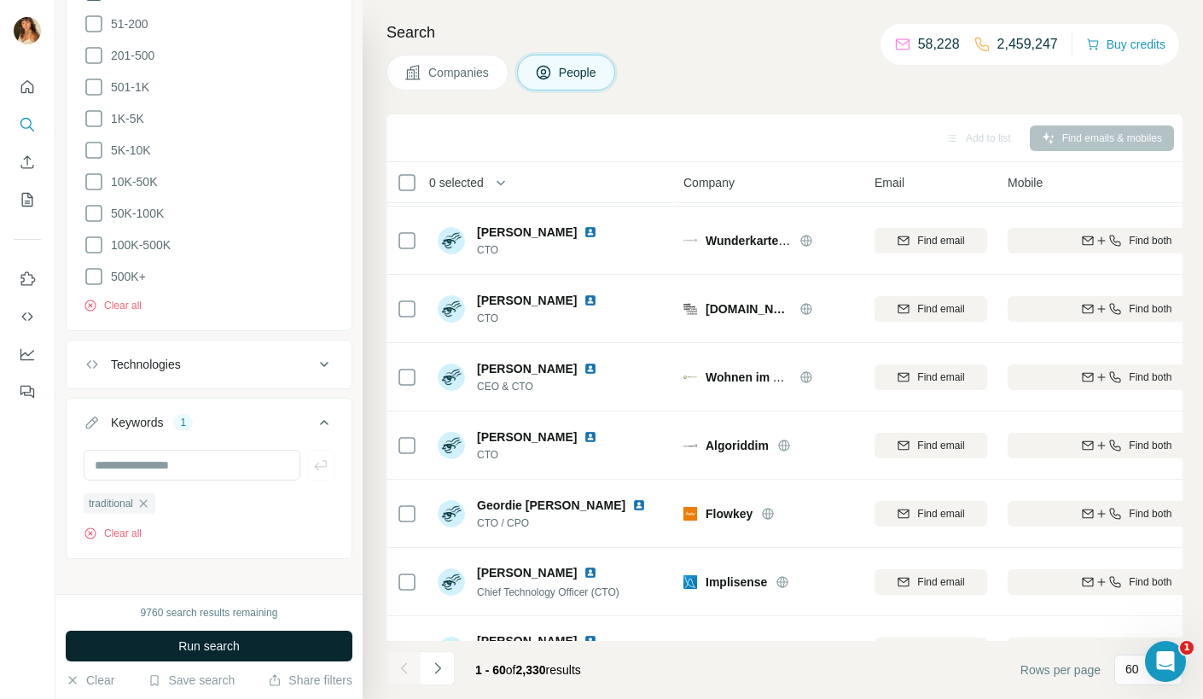
click at [232, 638] on span "Run search" at bounding box center [208, 645] width 61 height 17
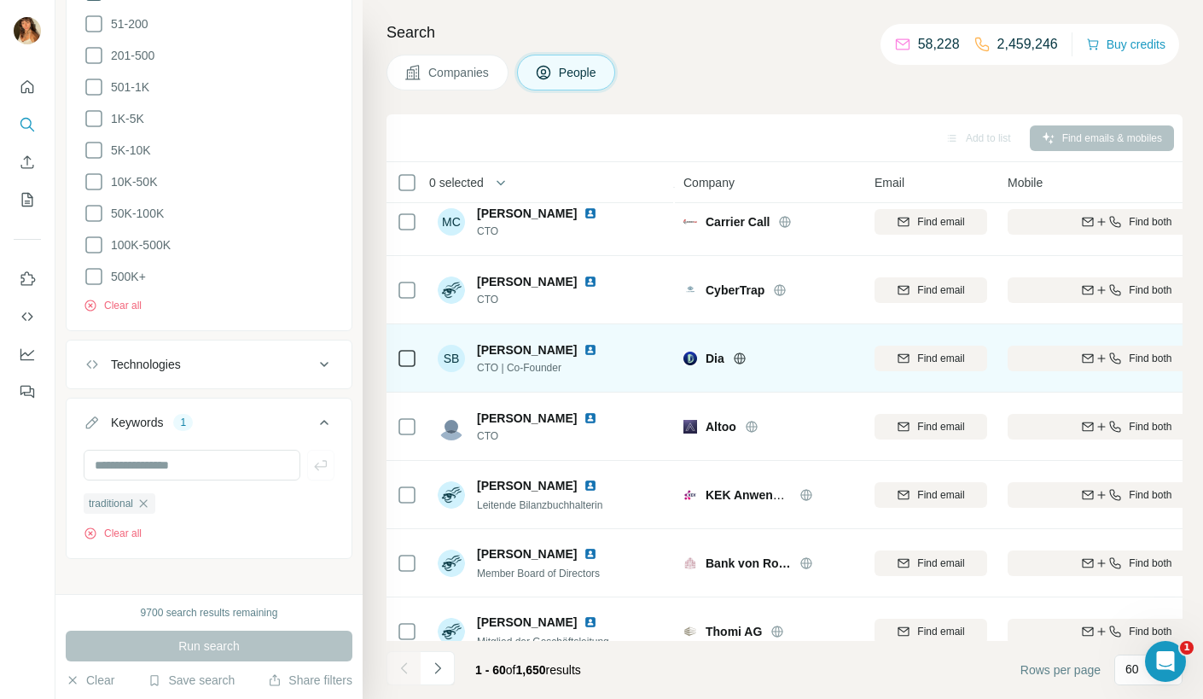
scroll to position [3656, 0]
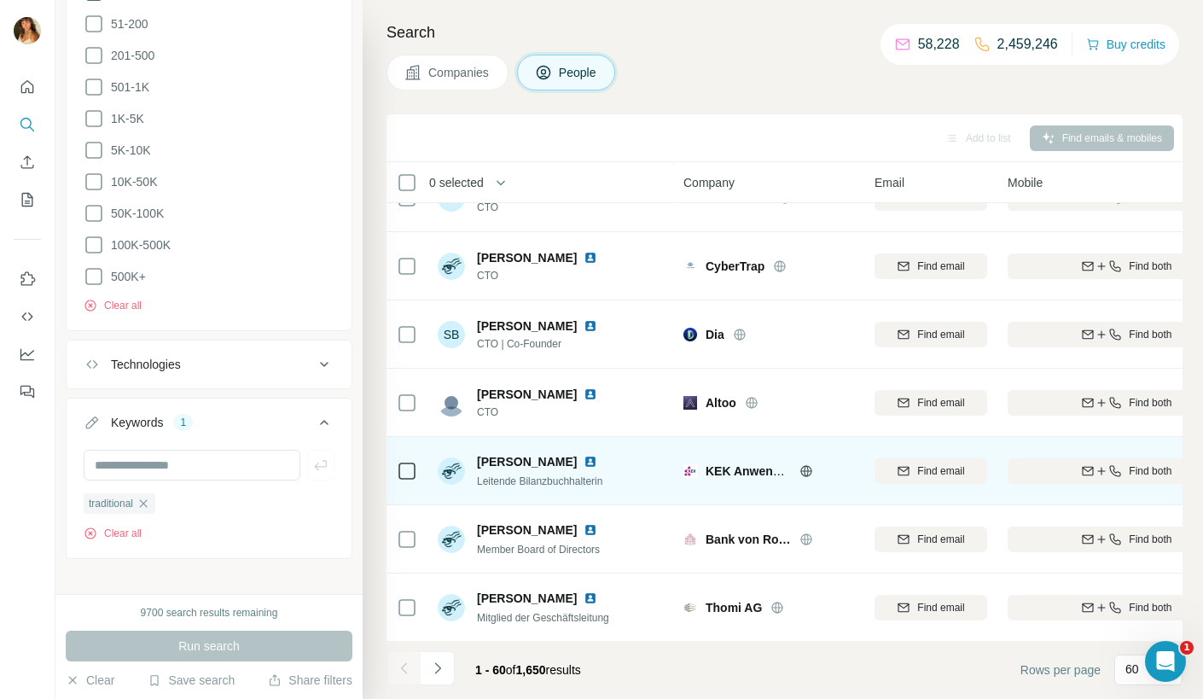
click at [812, 470] on div at bounding box center [826, 471] width 55 height 14
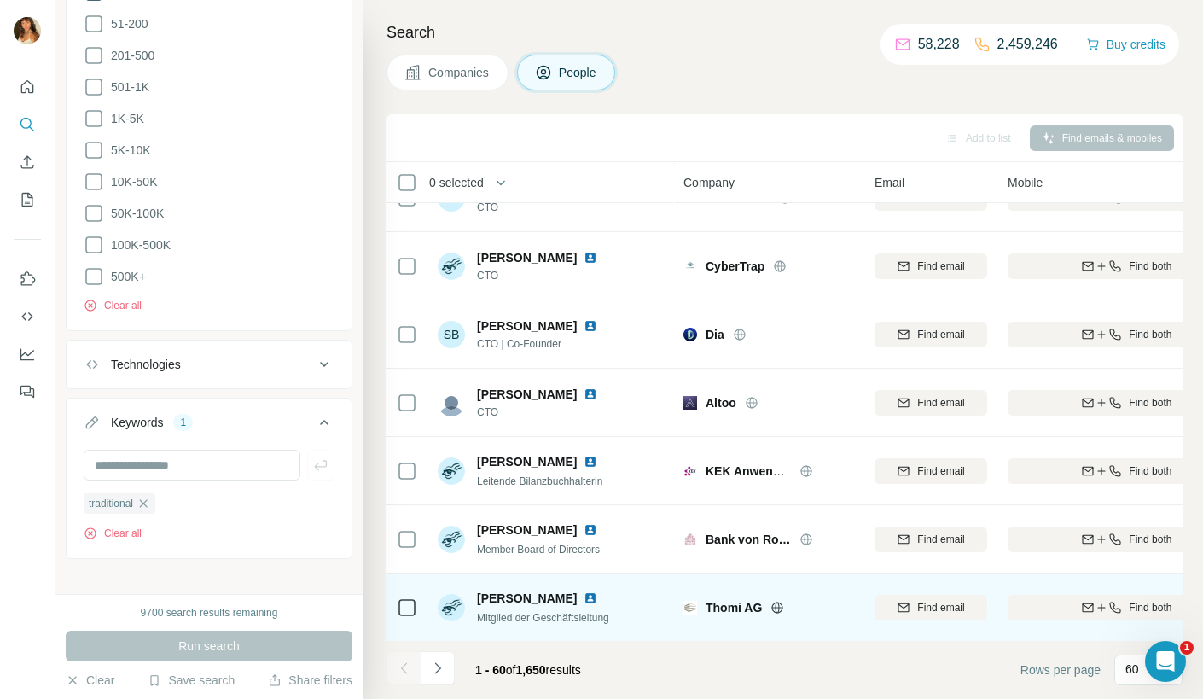
click at [779, 604] on icon at bounding box center [777, 607] width 14 height 14
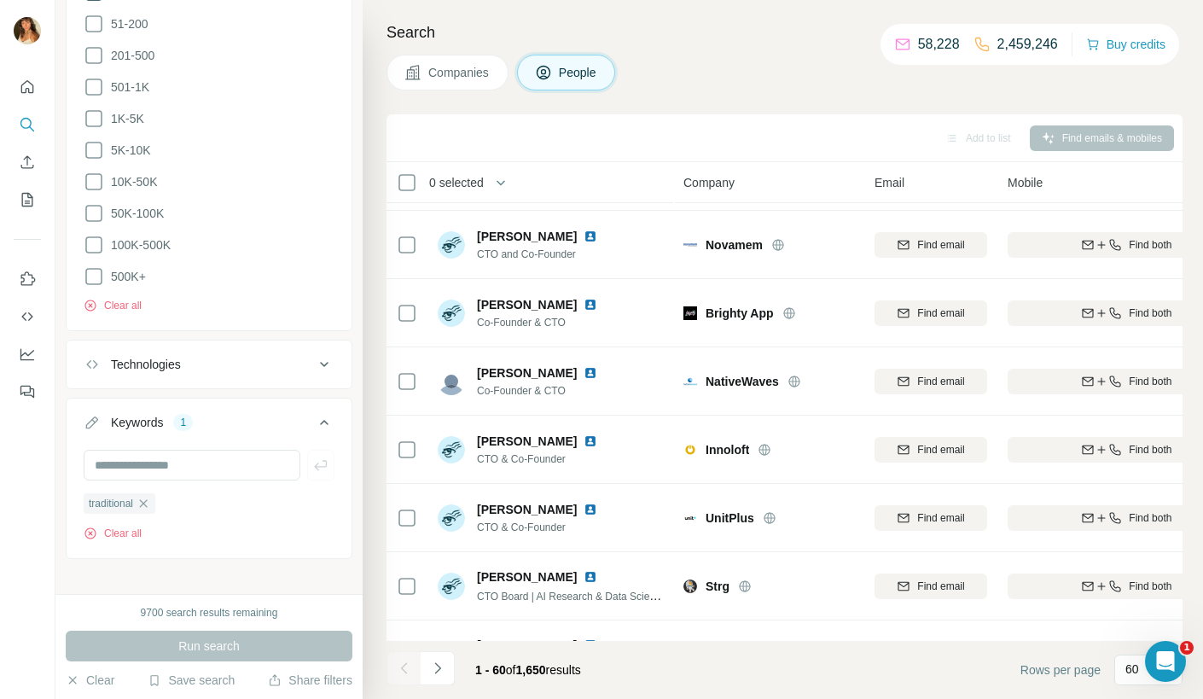
scroll to position [0, 0]
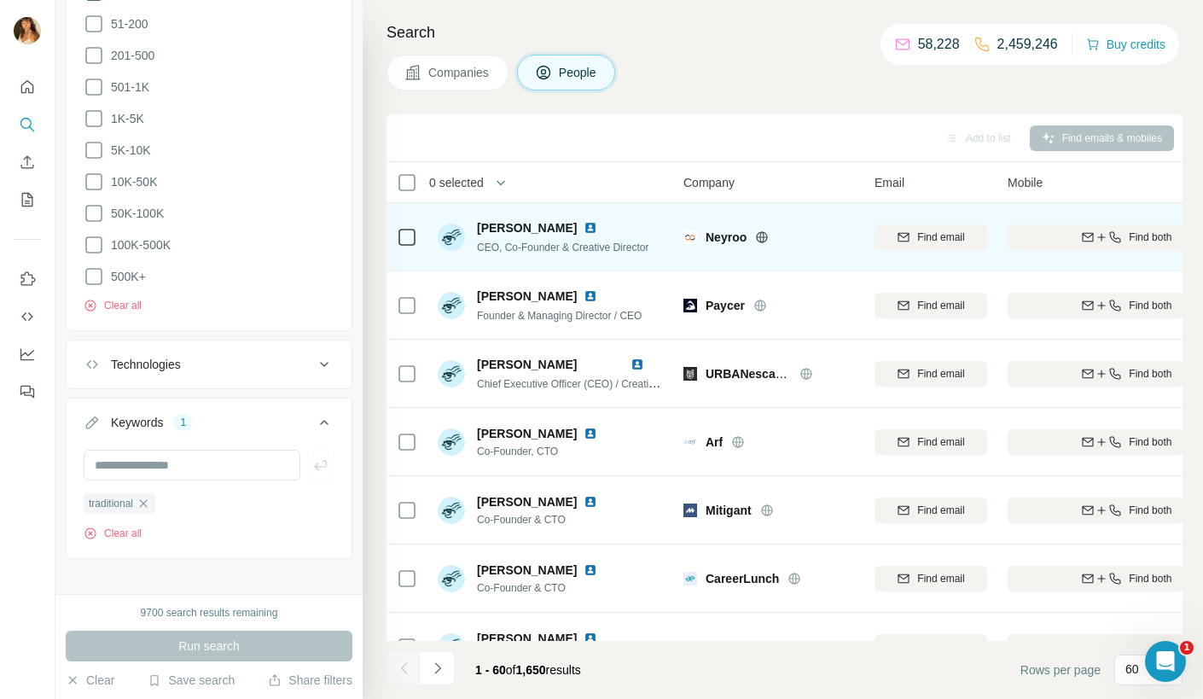
click at [757, 235] on icon at bounding box center [762, 236] width 11 height 11
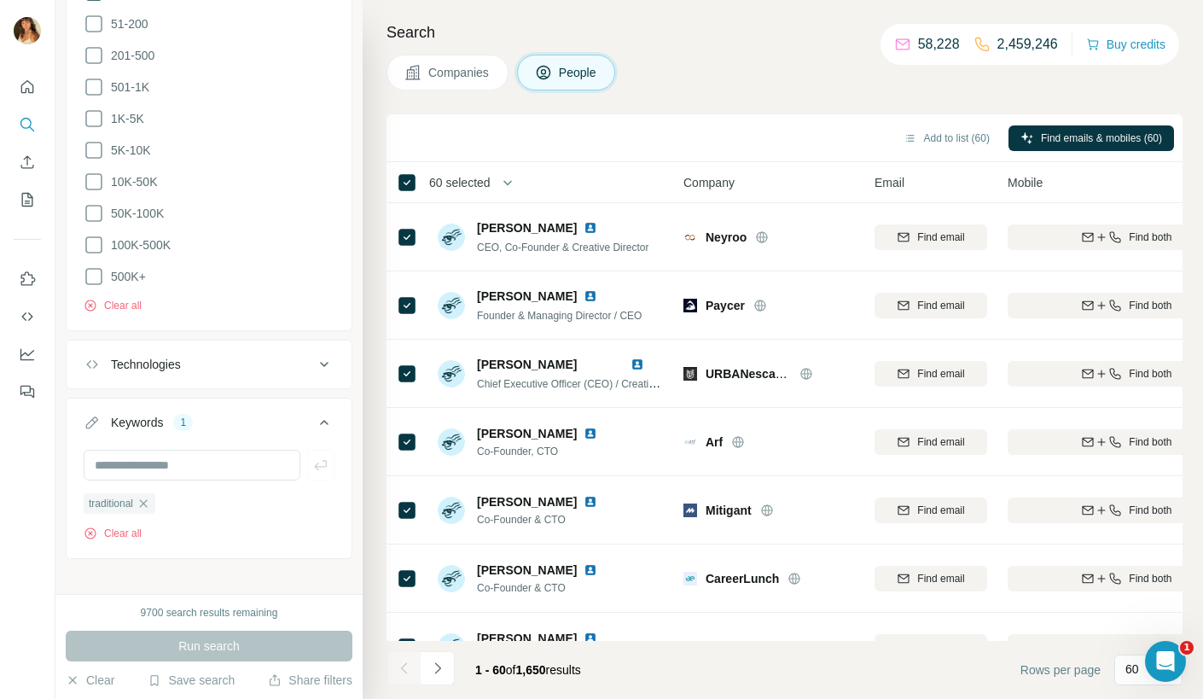
click at [490, 187] on span "60 selected" at bounding box center [459, 182] width 61 height 17
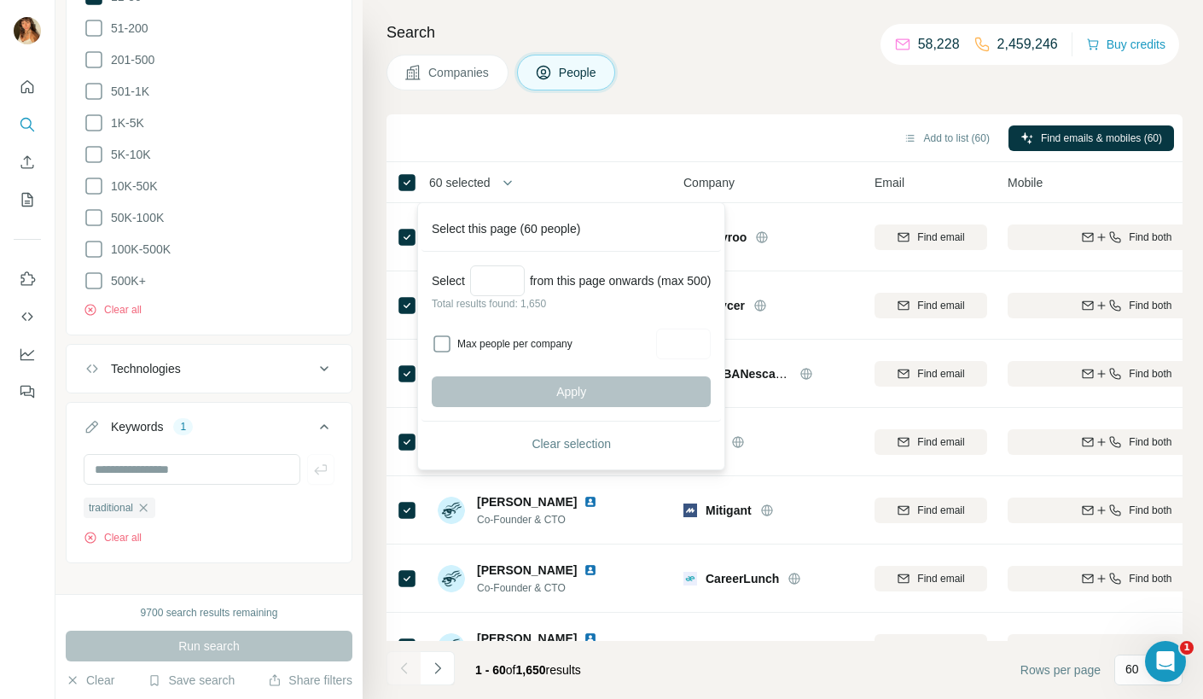
scroll to position [1160, 0]
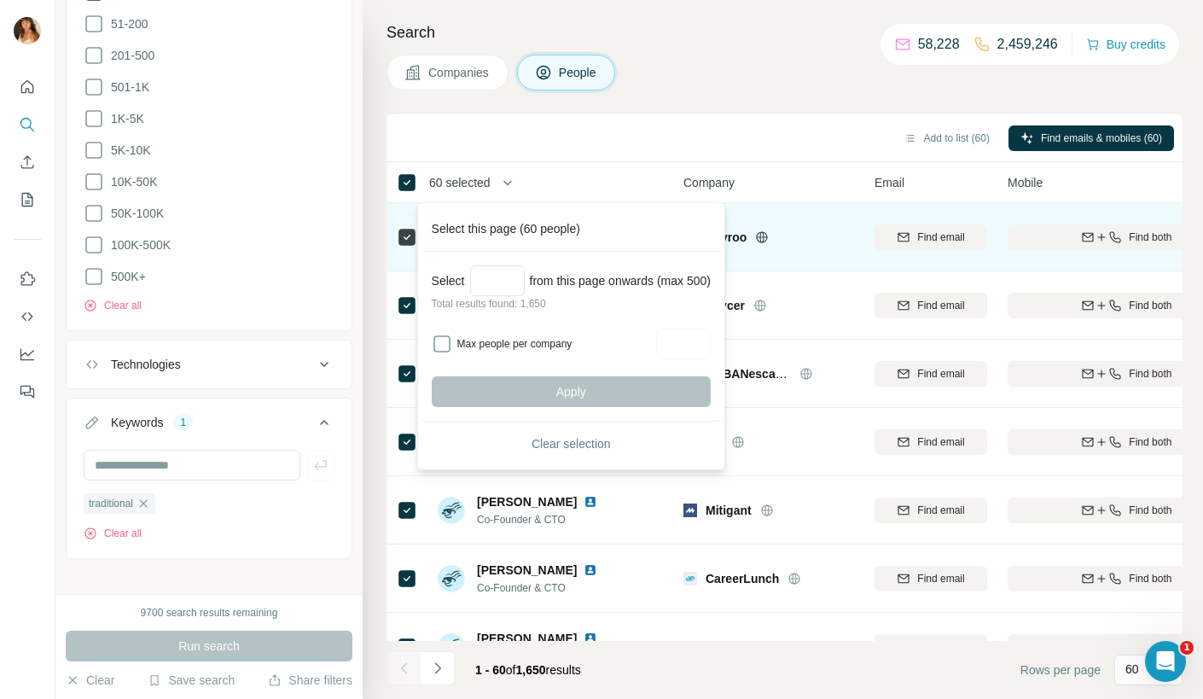
click at [769, 98] on div "Search Companies People Add to list (60) Find emails & mobiles (60) 60 selected…" at bounding box center [782, 349] width 840 height 699
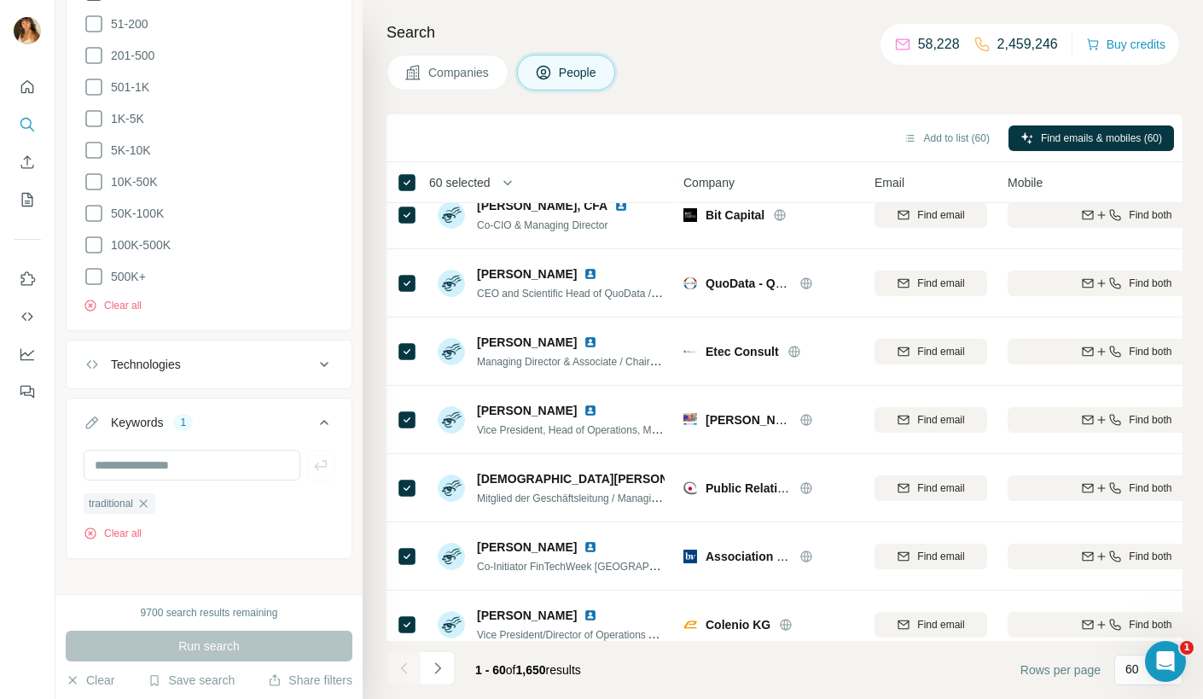
scroll to position [1937, 0]
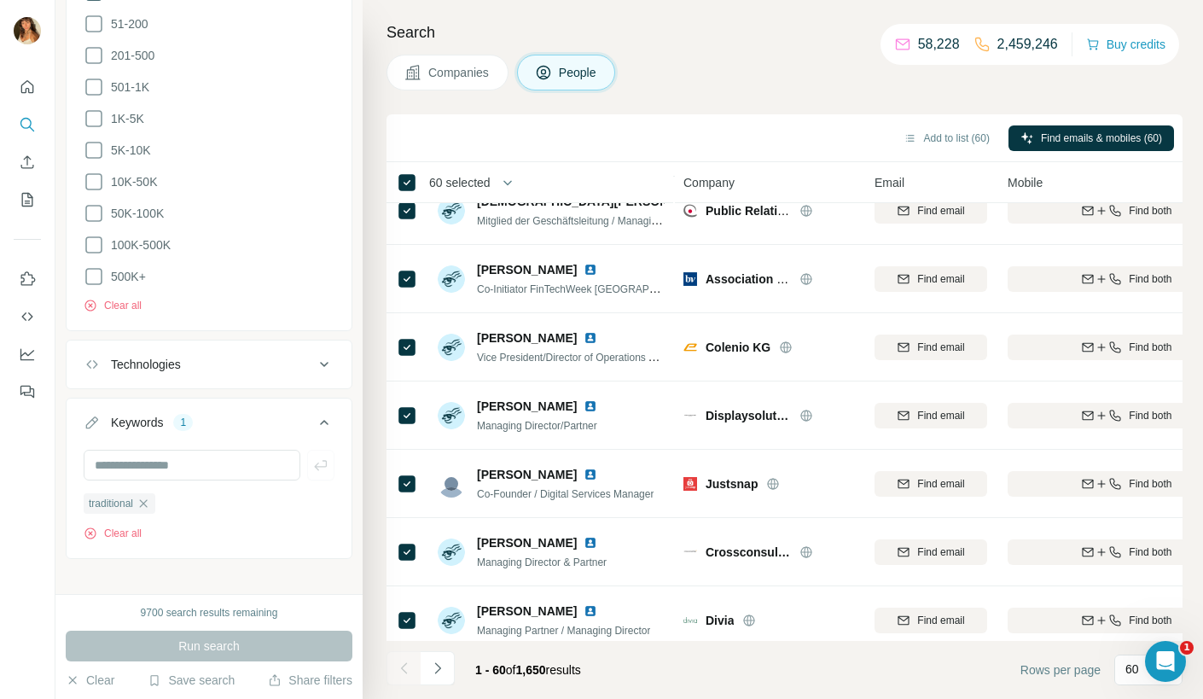
click at [471, 52] on div "Search Companies People Add to list (60) Find emails & mobiles (60) 60 selected…" at bounding box center [782, 349] width 840 height 699
click at [474, 66] on span "Companies" at bounding box center [459, 72] width 62 height 17
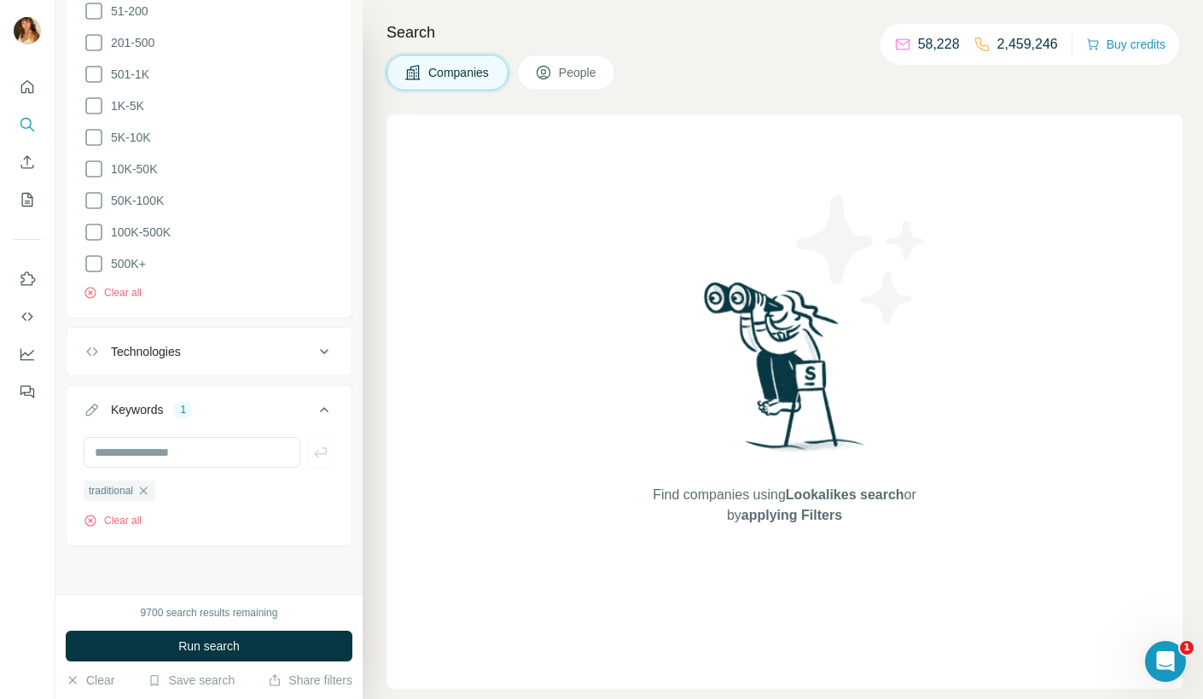
scroll to position [704, 0]
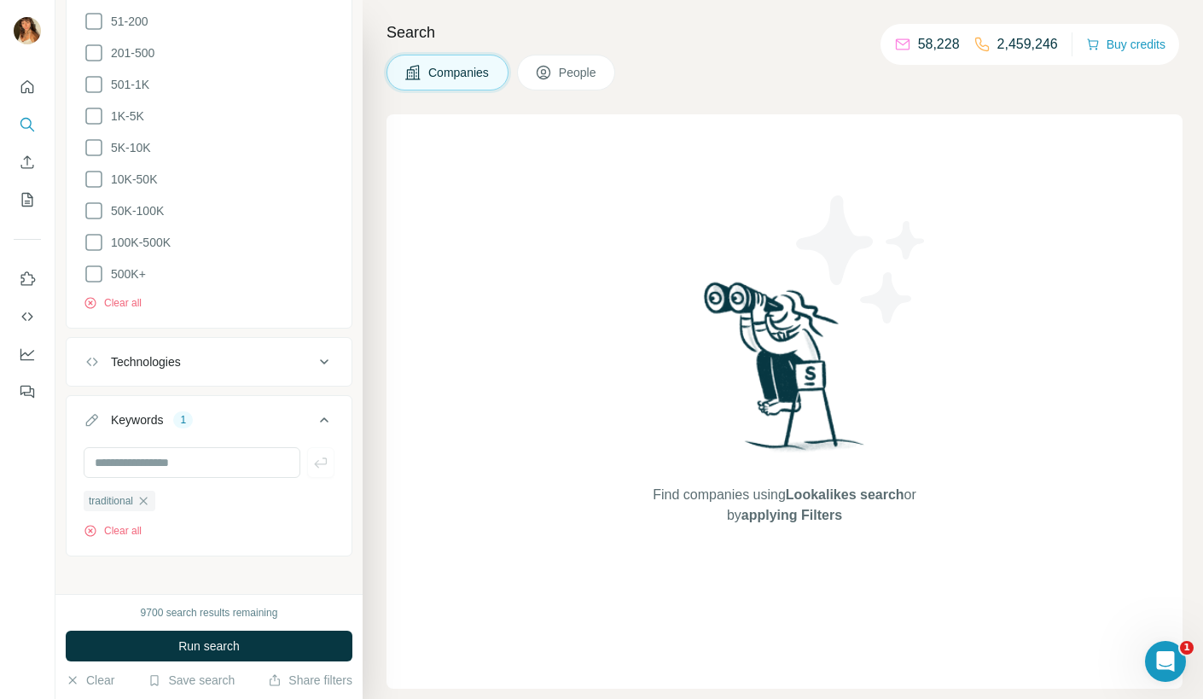
click at [557, 61] on button "People" at bounding box center [566, 73] width 99 height 36
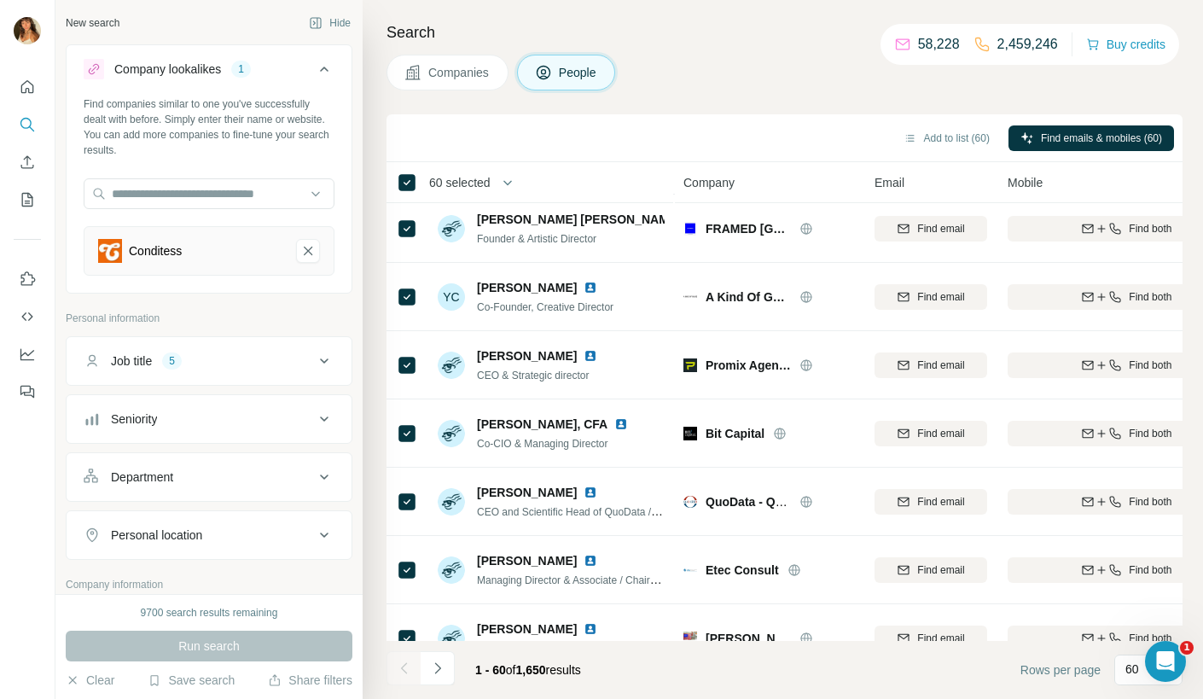
scroll to position [258, 0]
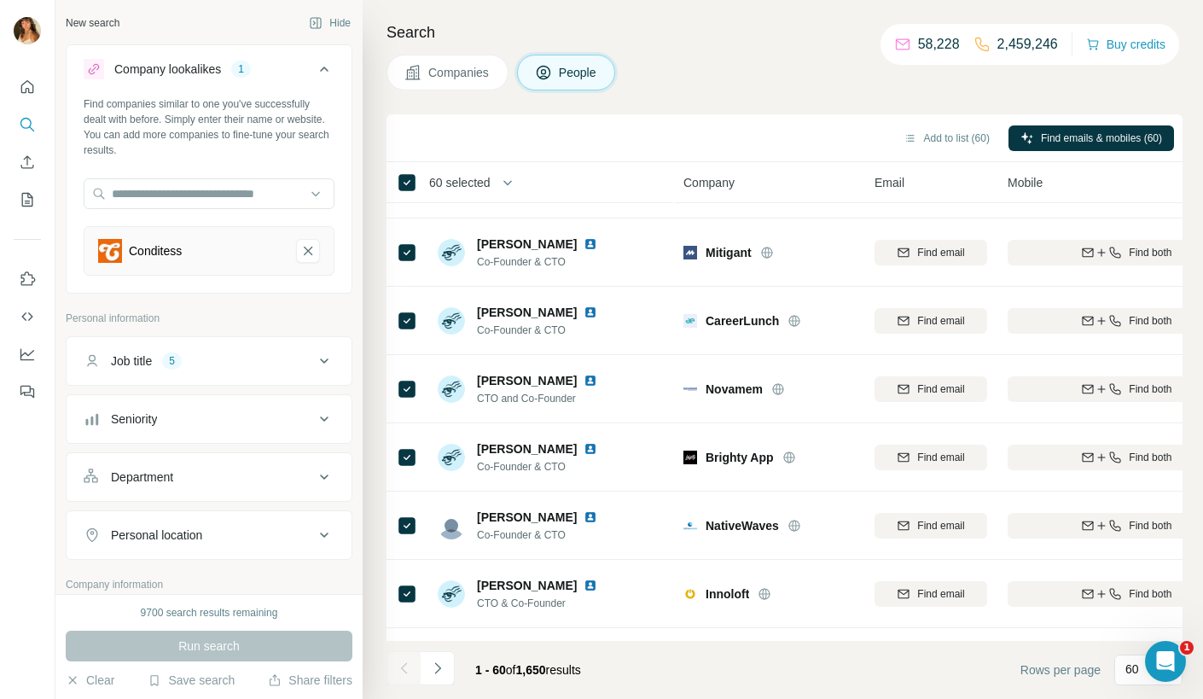
click at [473, 179] on span "60 selected" at bounding box center [459, 182] width 61 height 17
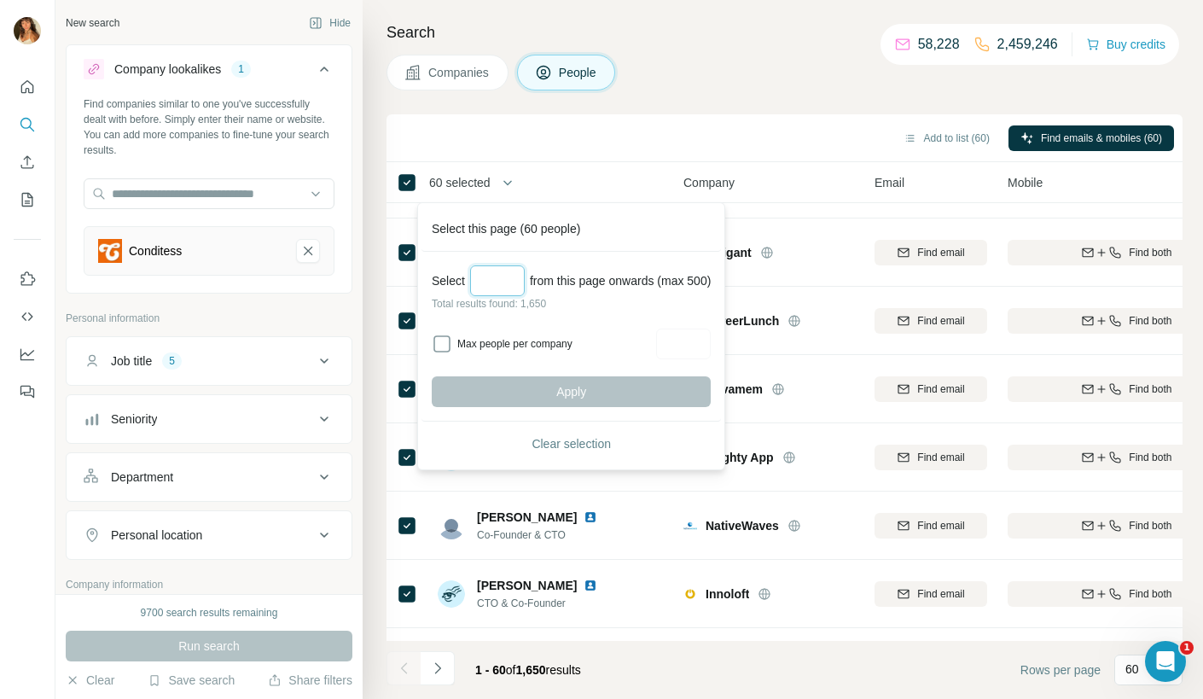
click at [490, 285] on input "Select a number (up to 500)" at bounding box center [497, 280] width 55 height 31
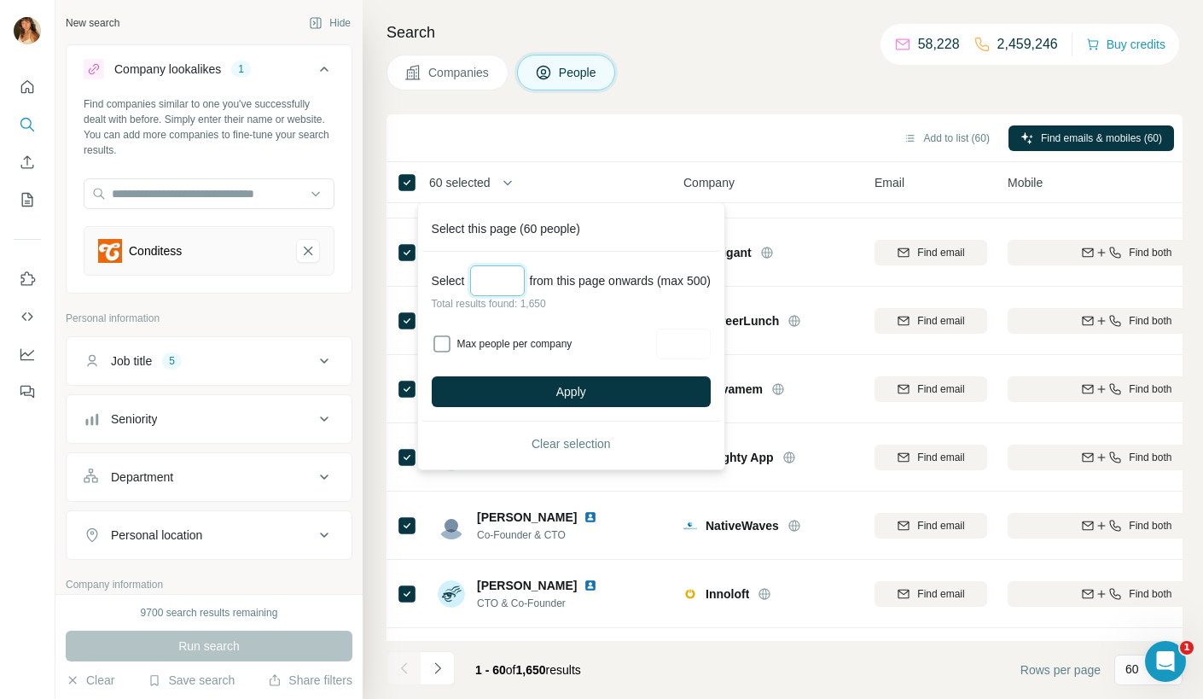
type input "***"
click at [564, 357] on div "Max people per company" at bounding box center [571, 343] width 279 height 31
click at [560, 351] on div "Max people per company" at bounding box center [571, 343] width 279 height 31
click at [682, 346] on input "Max people per company" at bounding box center [683, 343] width 55 height 31
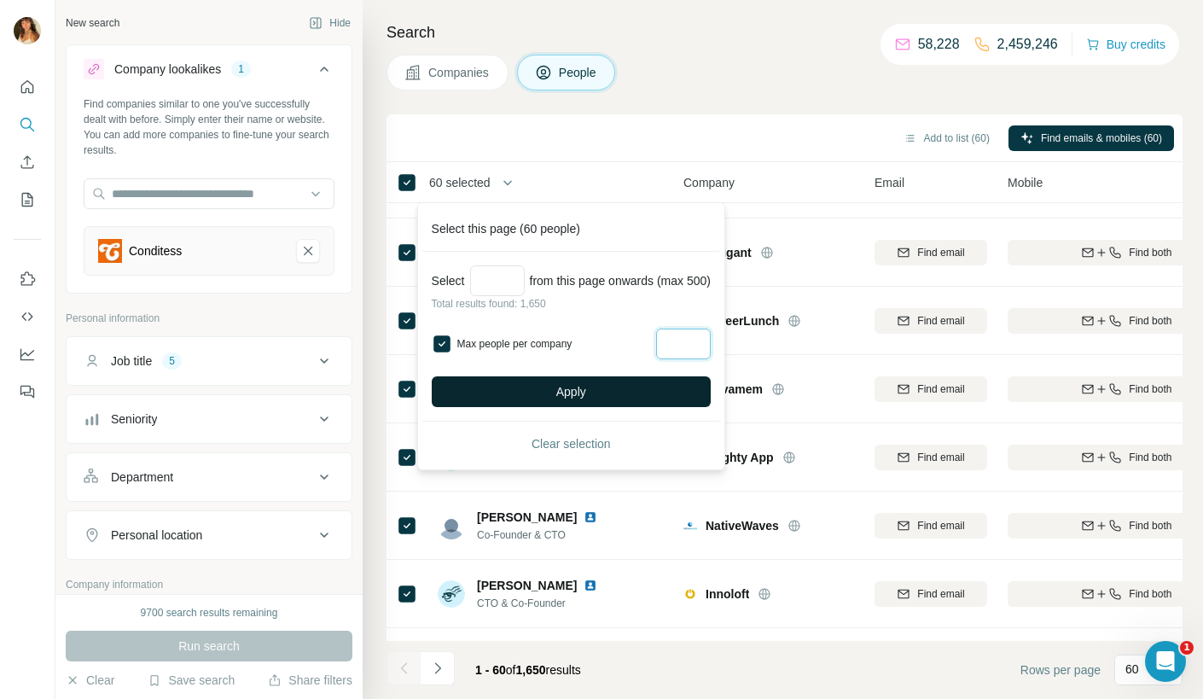
type input "*"
click at [568, 392] on span "Apply" at bounding box center [571, 391] width 30 height 17
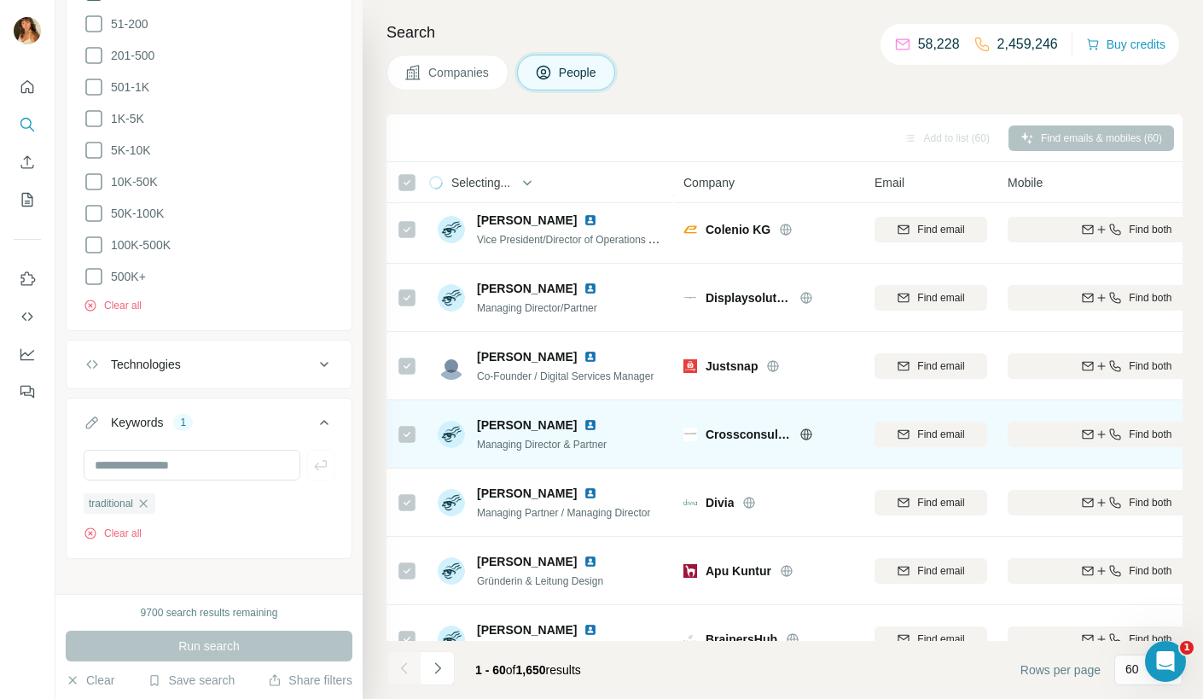
scroll to position [3656, 0]
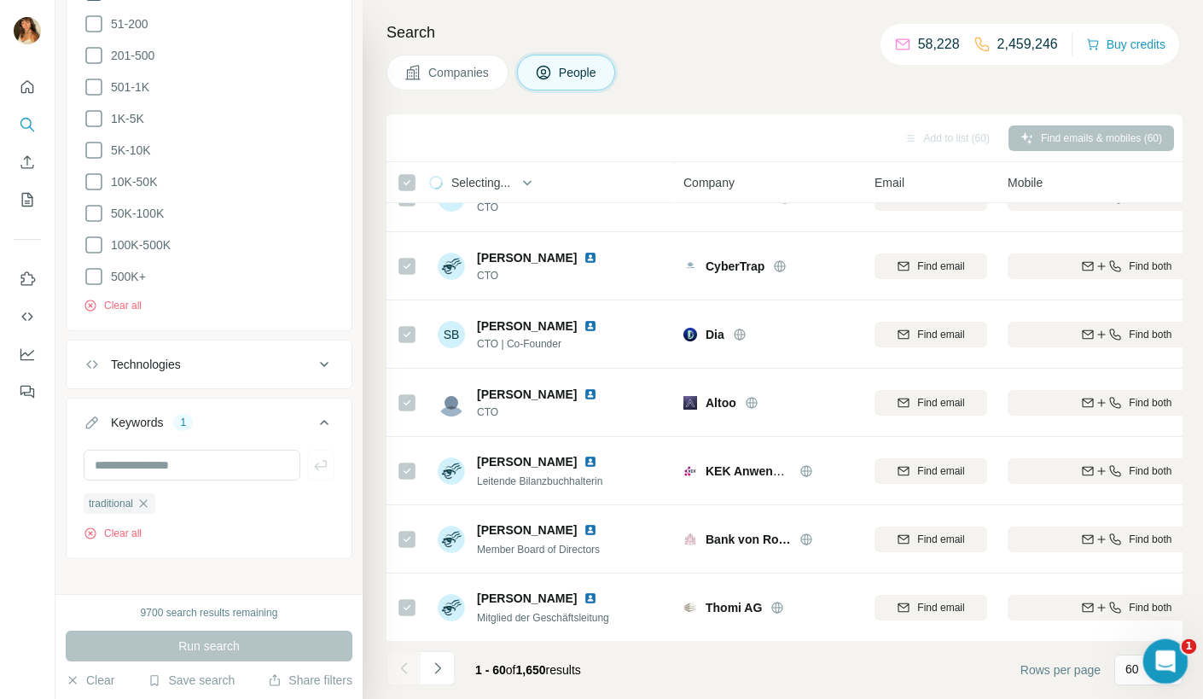
click at [1176, 658] on div "Open Intercom Messenger" at bounding box center [1162, 658] width 56 height 56
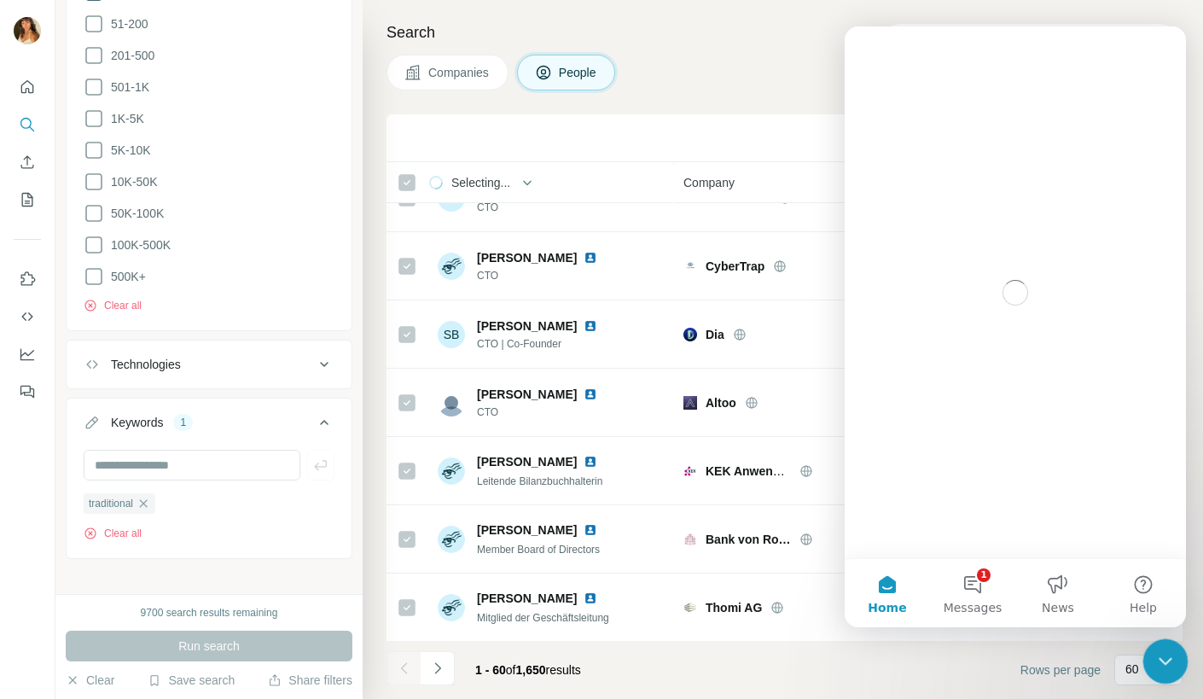
scroll to position [0, 0]
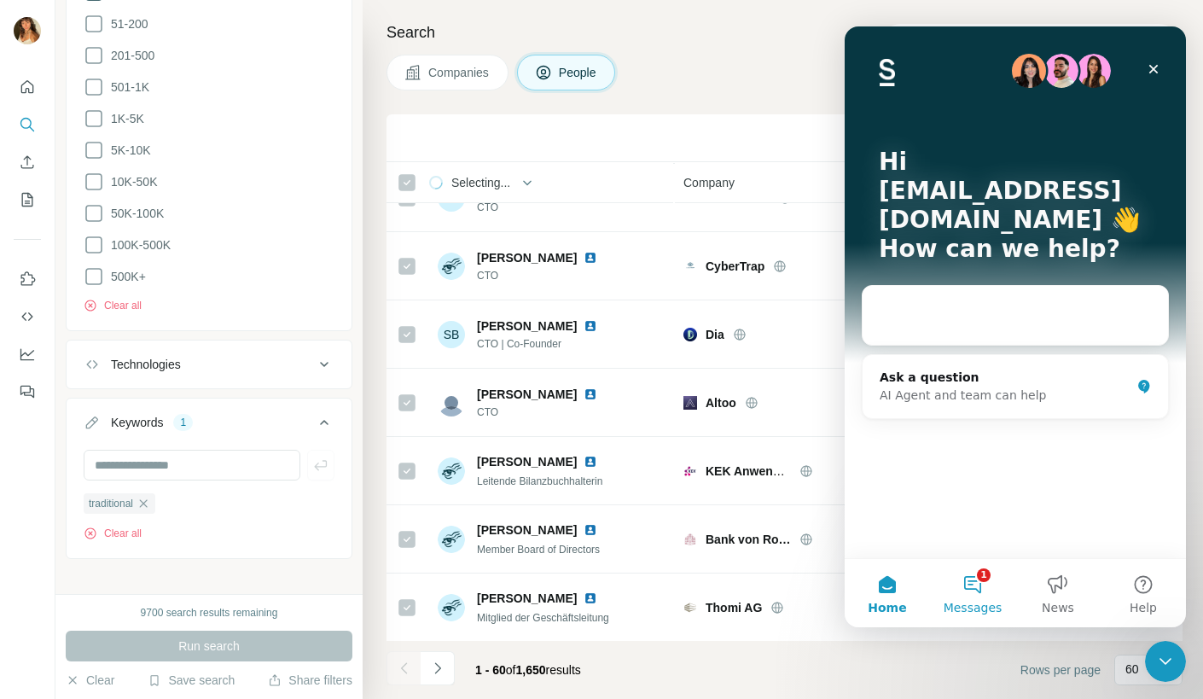
click at [967, 583] on button "1 Messages" at bounding box center [972, 593] width 85 height 68
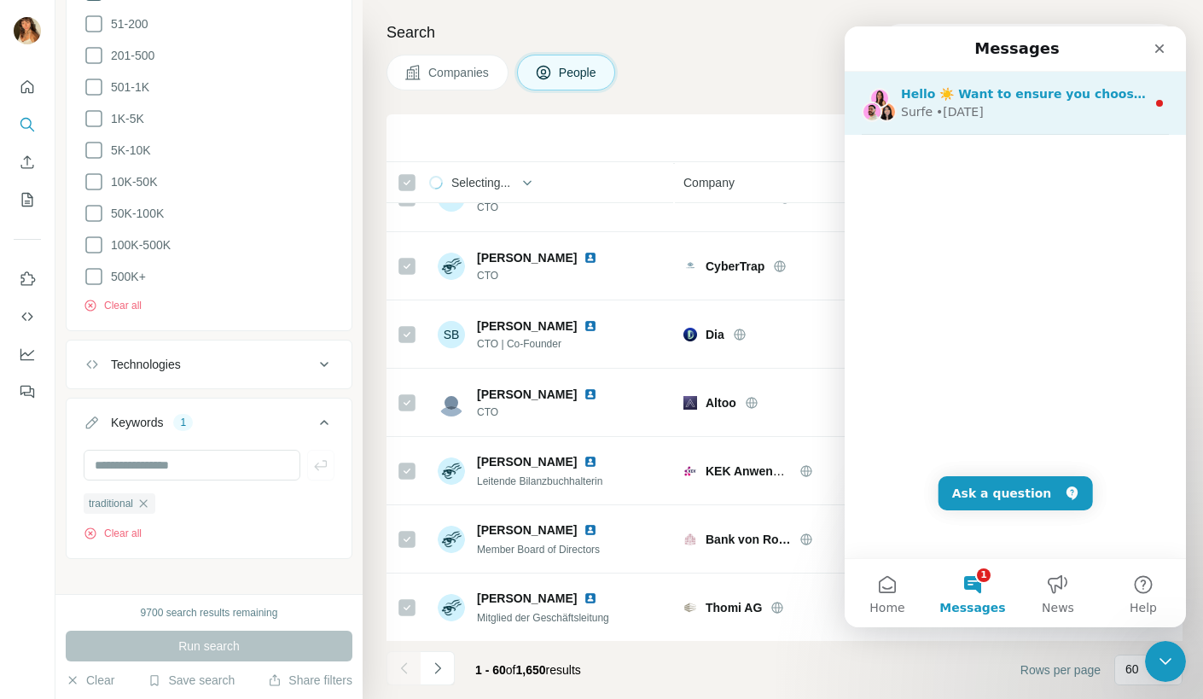
click at [974, 107] on div "• [DATE]" at bounding box center [960, 112] width 48 height 18
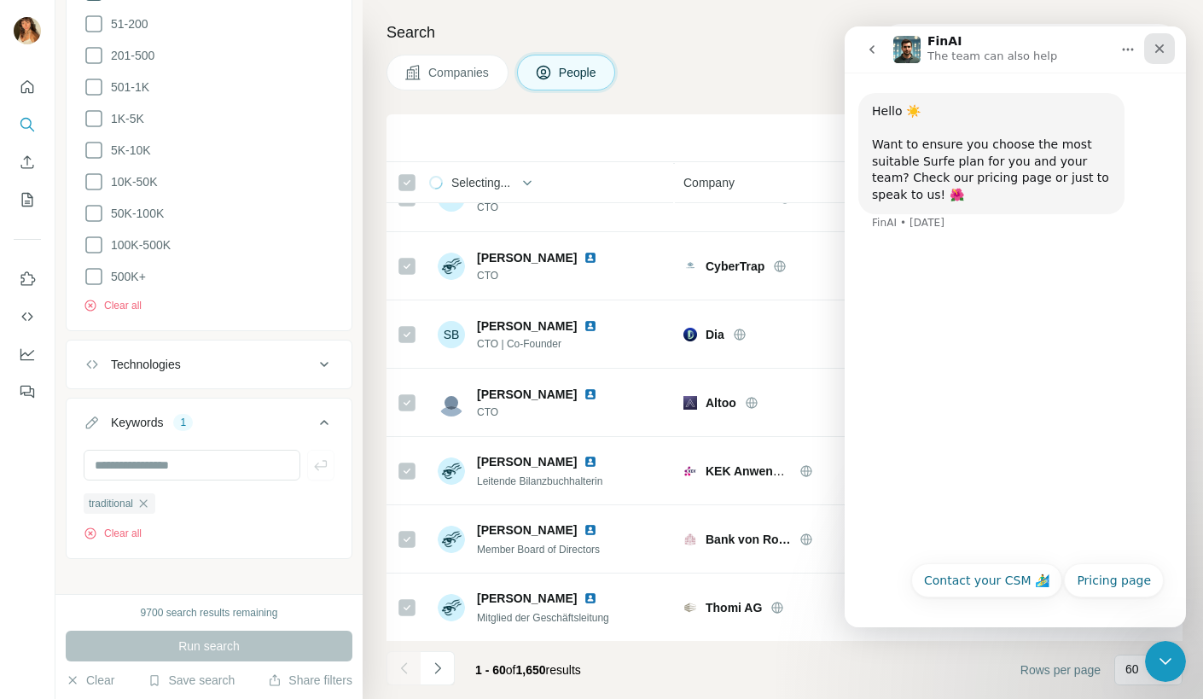
click at [1157, 53] on icon "Close" at bounding box center [1159, 49] width 14 height 14
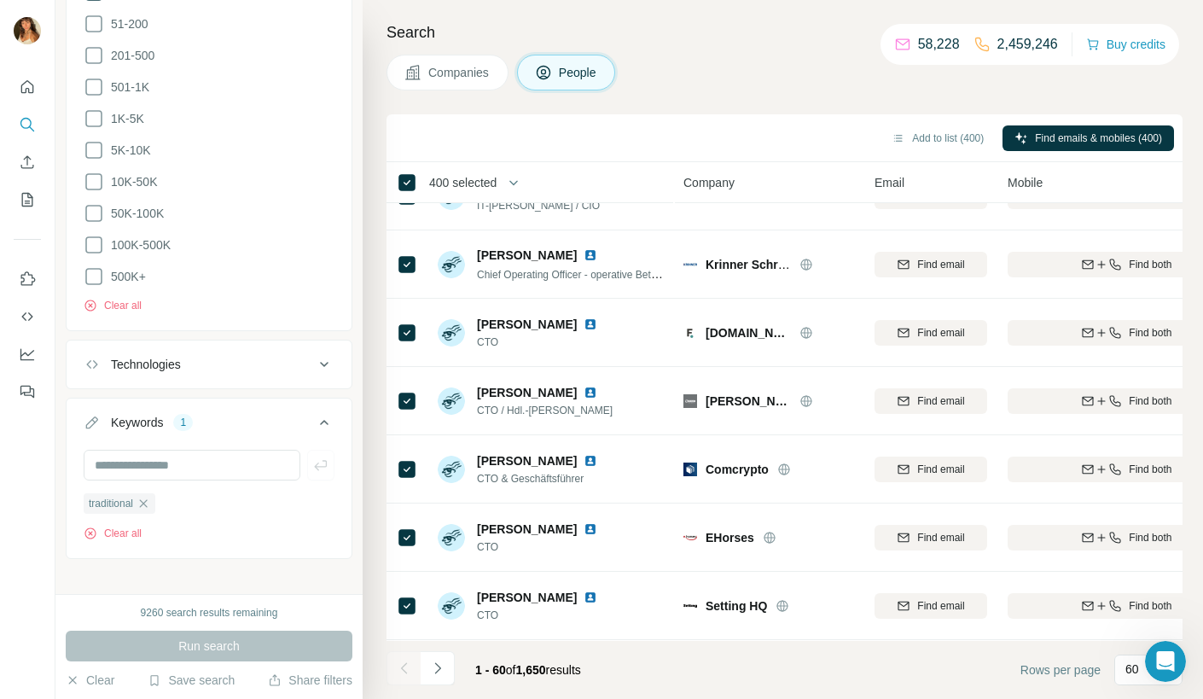
scroll to position [2905, 0]
click at [515, 184] on icon "button" at bounding box center [513, 182] width 17 height 17
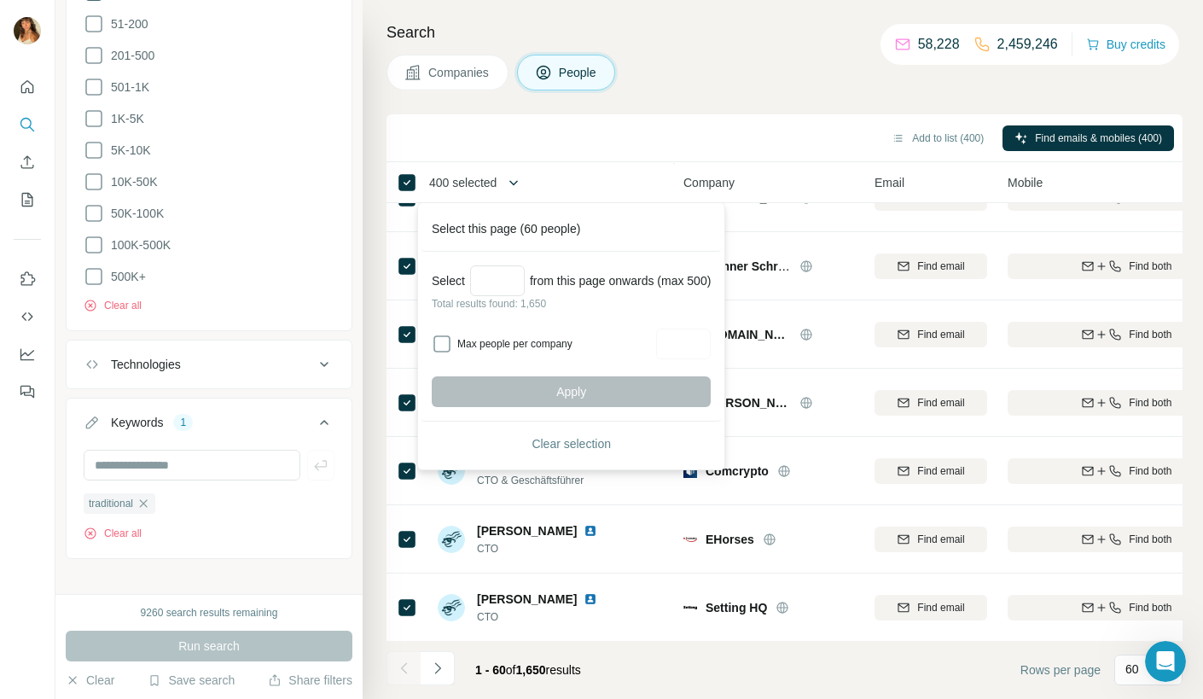
click at [515, 184] on icon "button" at bounding box center [513, 182] width 17 height 17
click at [522, 180] on icon "button" at bounding box center [513, 182] width 17 height 17
click at [912, 136] on button "Add to list (400)" at bounding box center [937, 138] width 116 height 26
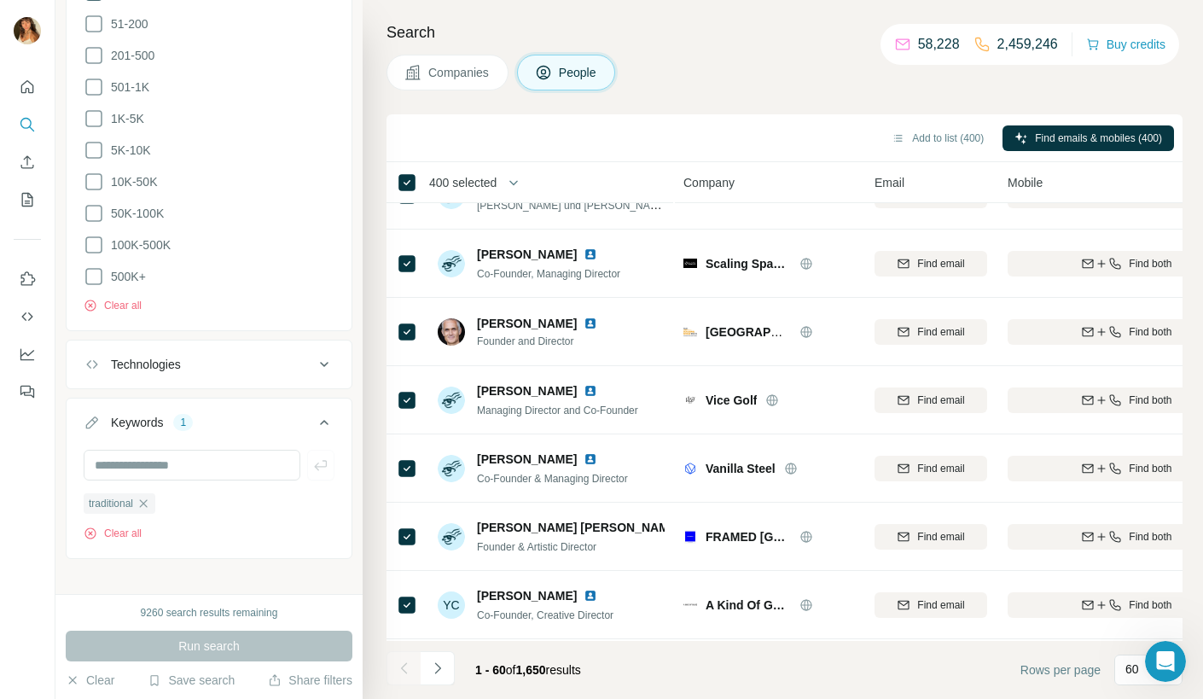
scroll to position [691, 0]
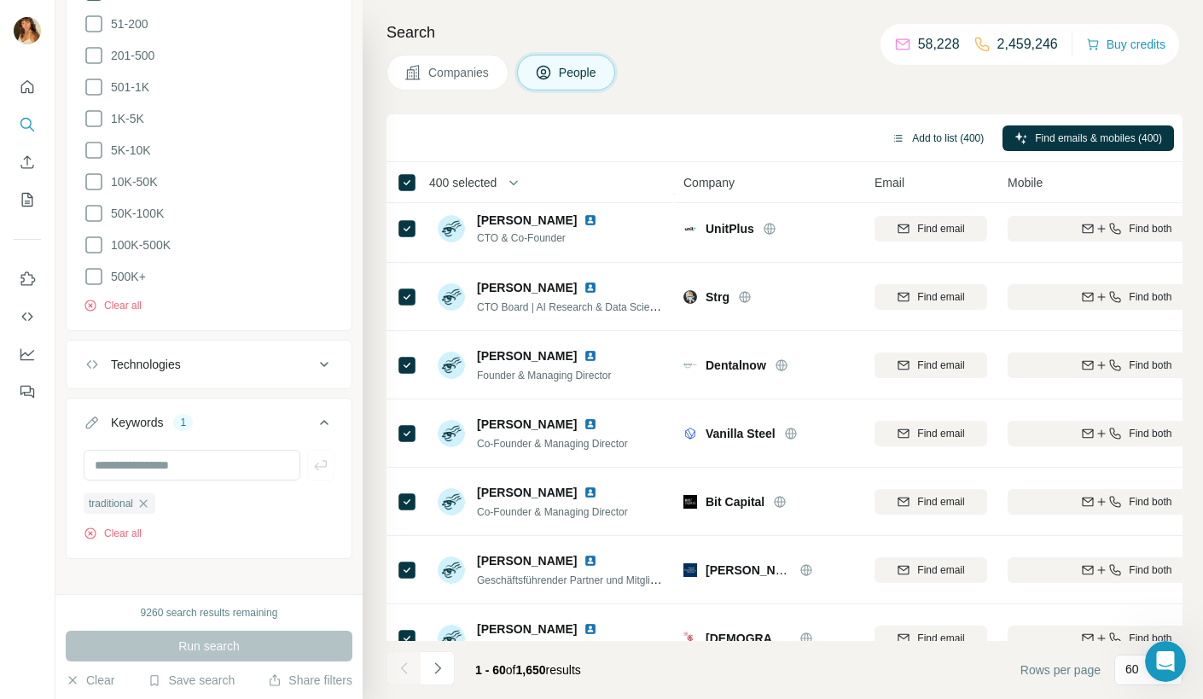
click at [936, 142] on button "Add to list (400)" at bounding box center [937, 138] width 116 height 26
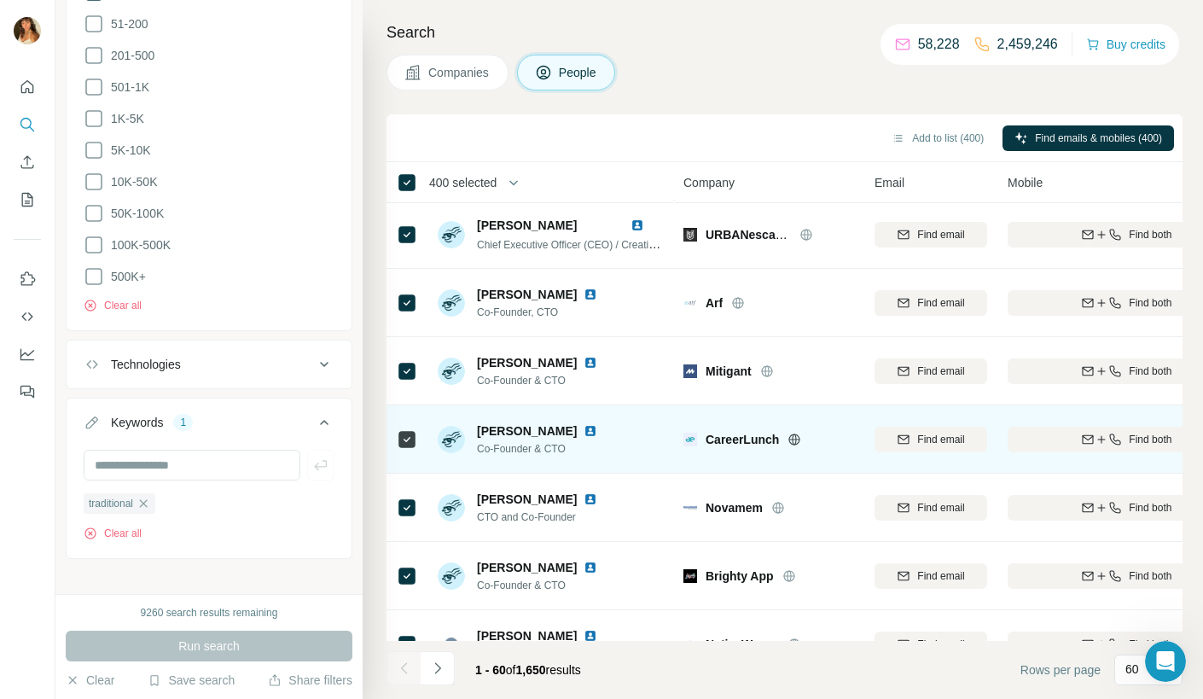
scroll to position [108, 0]
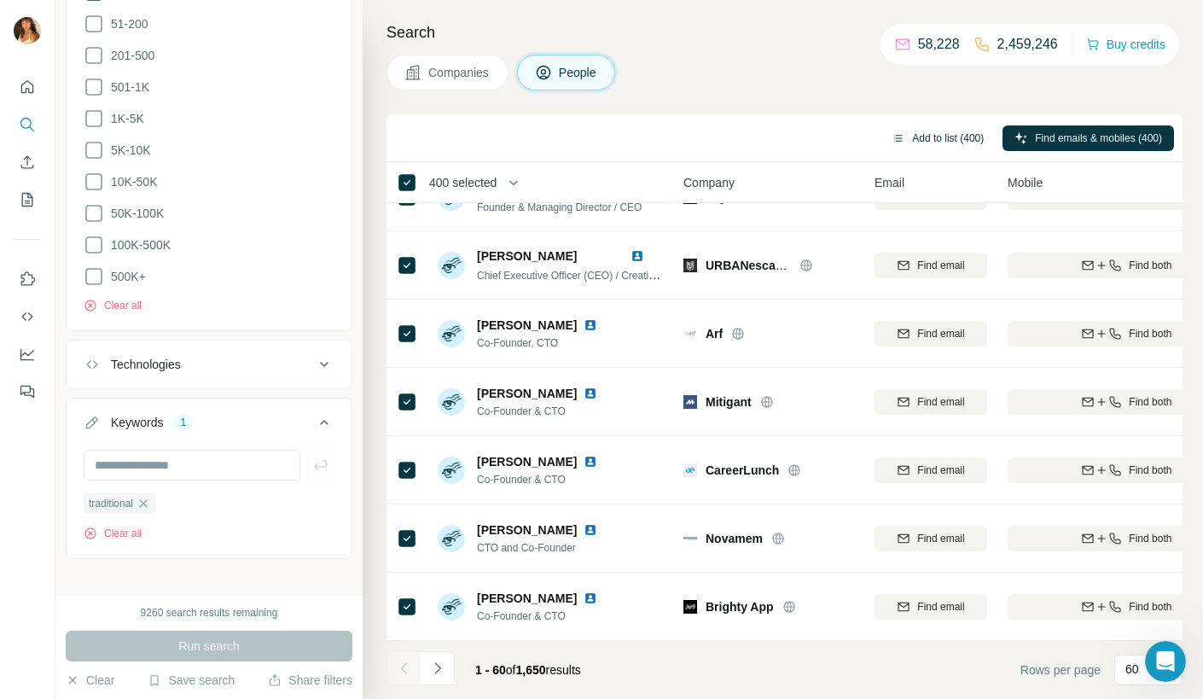
click at [931, 133] on button "Add to list (400)" at bounding box center [937, 138] width 116 height 26
